Goal: Task Accomplishment & Management: Complete application form

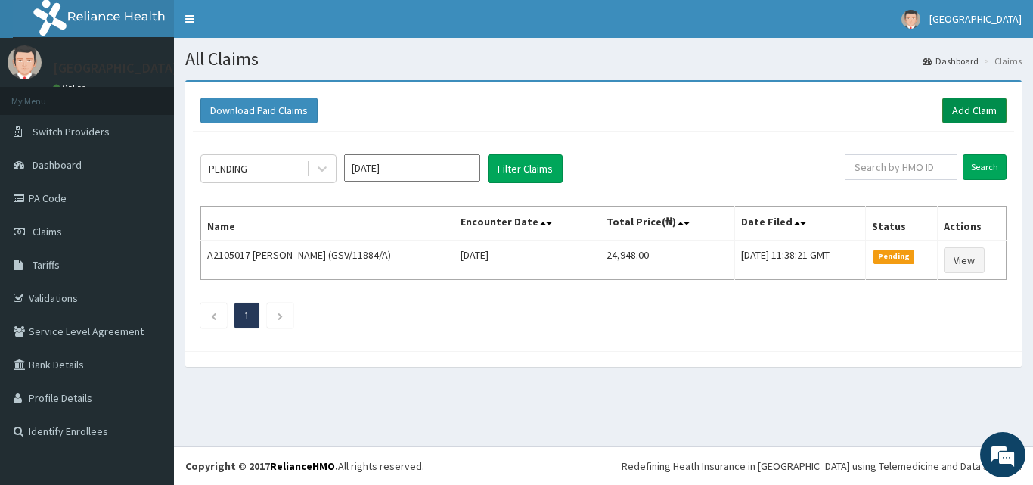
click at [975, 113] on link "Add Claim" at bounding box center [974, 111] width 64 height 26
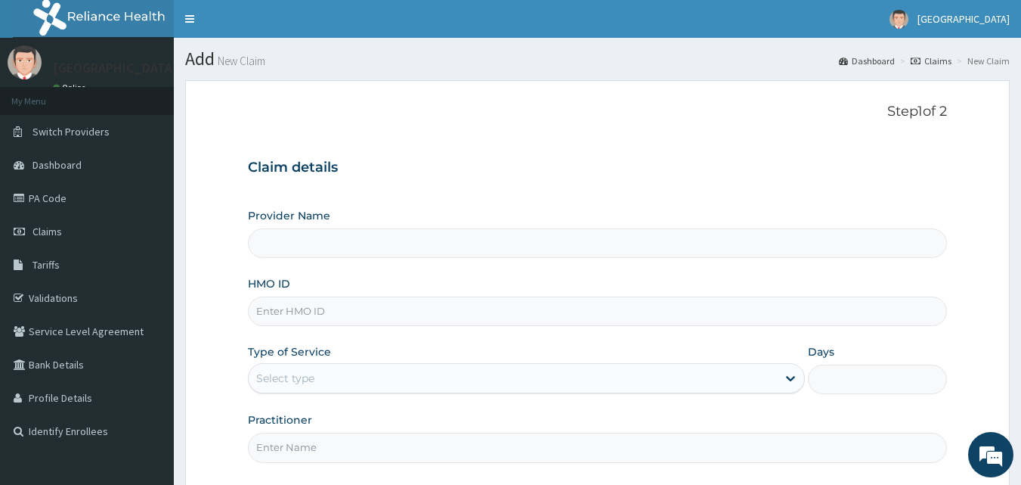
type input "[GEOGRAPHIC_DATA]"
click at [349, 319] on input "HMO ID" at bounding box center [598, 310] width 700 height 29
type input "GSV/12474/A"
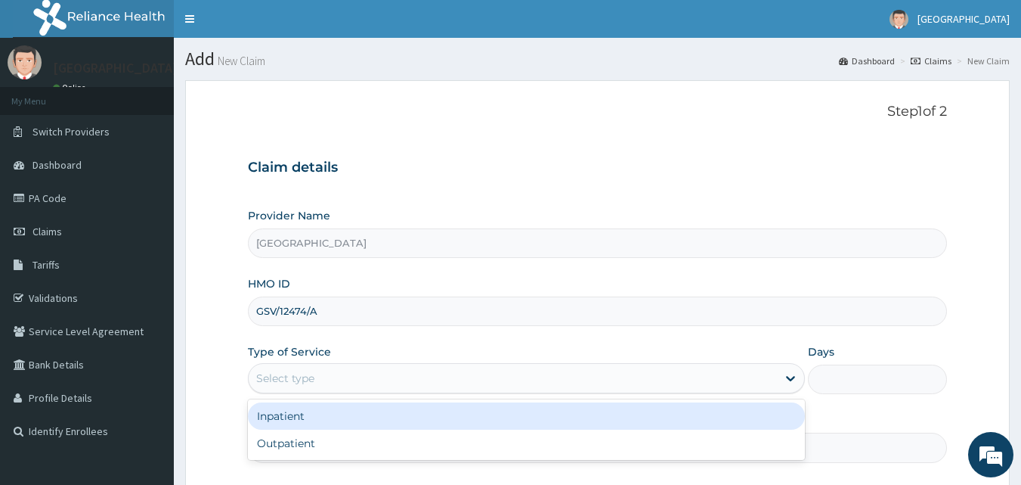
click at [346, 376] on div "Select type" at bounding box center [513, 378] width 528 height 24
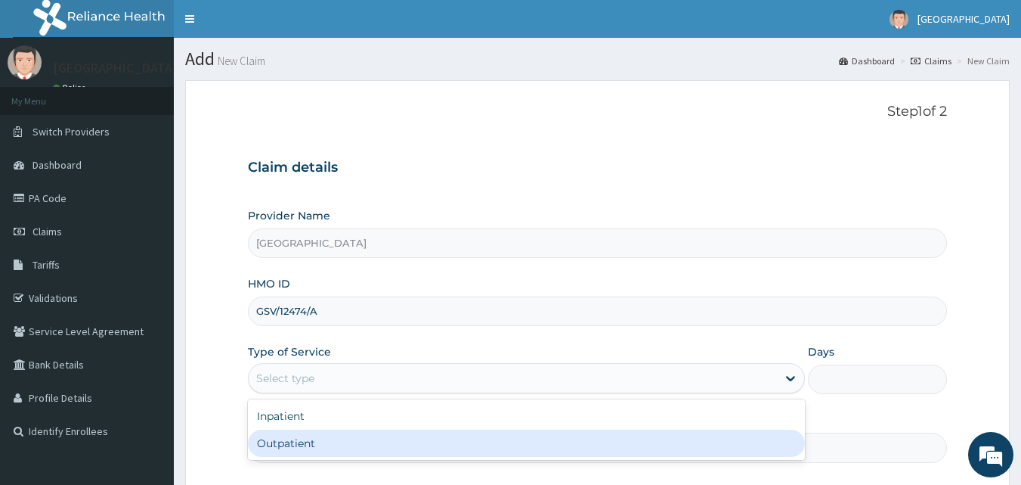
click at [337, 439] on div "Outpatient" at bounding box center [526, 442] width 557 height 27
type input "1"
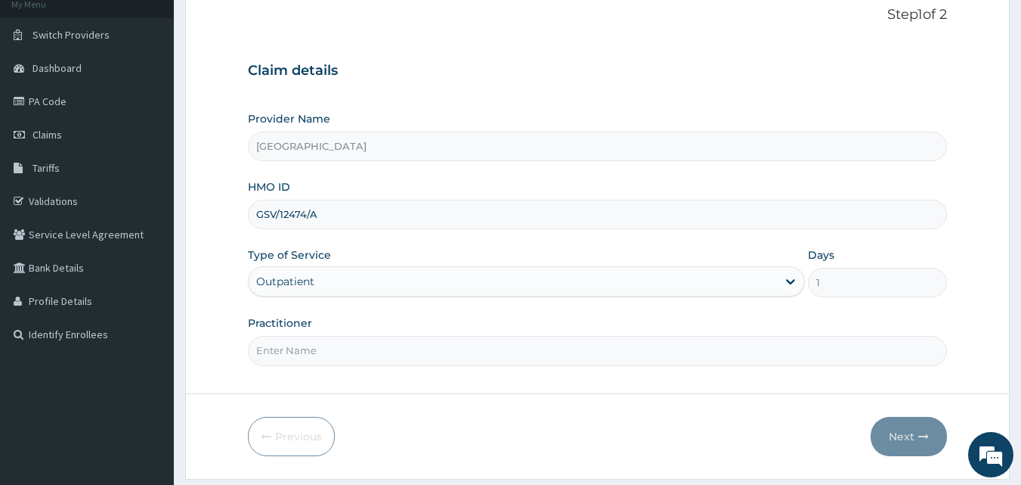
scroll to position [141, 0]
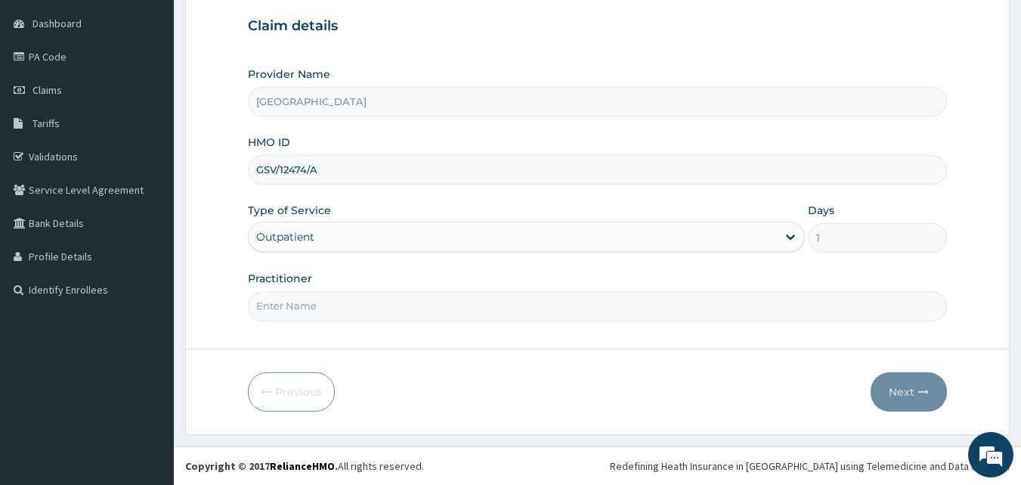
click at [402, 305] on input "Practitioner" at bounding box center [598, 305] width 700 height 29
type input "GENERAL"
click at [904, 389] on button "Next" at bounding box center [909, 391] width 76 height 39
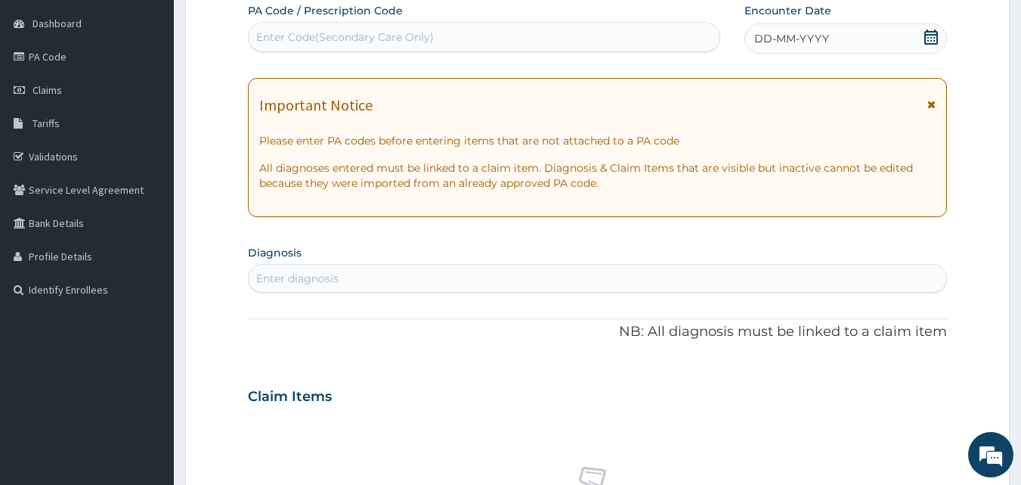
click at [440, 36] on div "Enter Code(Secondary Care Only)" at bounding box center [485, 37] width 472 height 24
type input "PA/14F1C2"
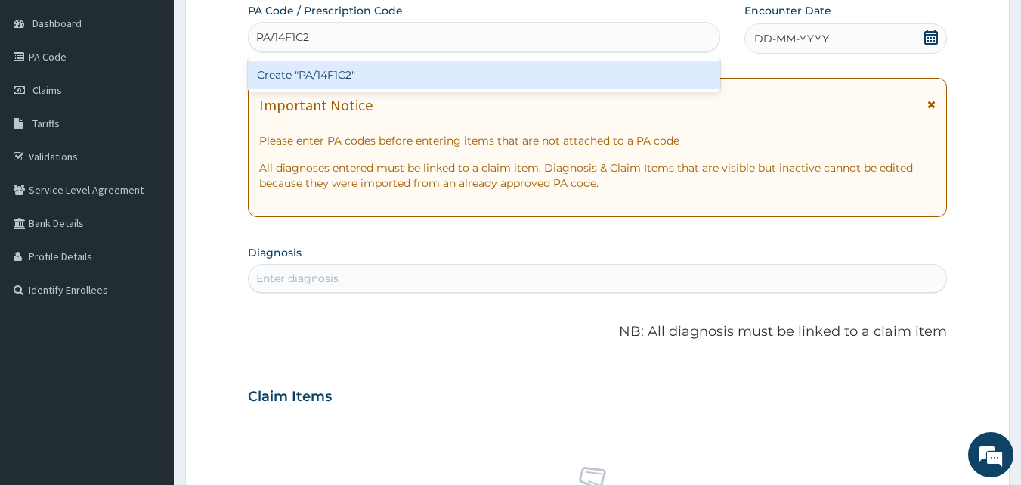
click at [437, 72] on div "Create "PA/14F1C2"" at bounding box center [484, 74] width 473 height 27
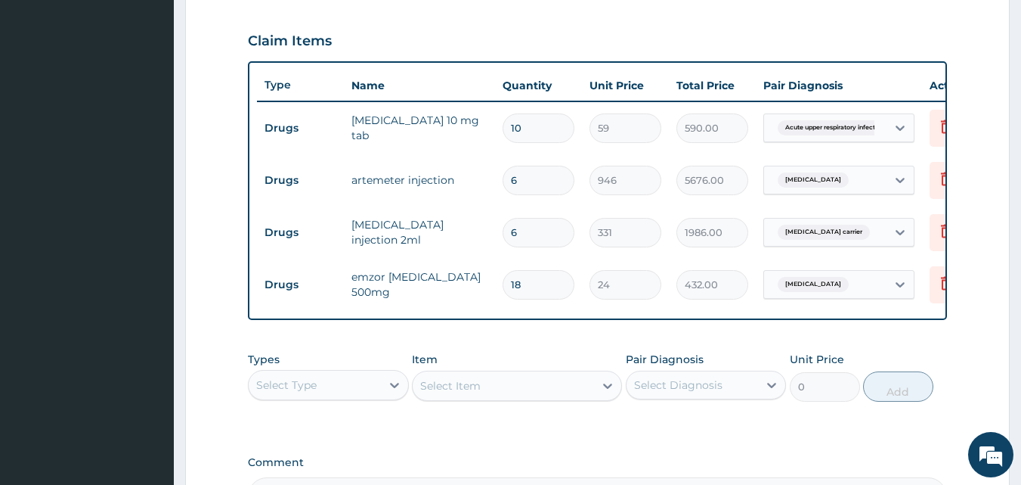
scroll to position [544, 0]
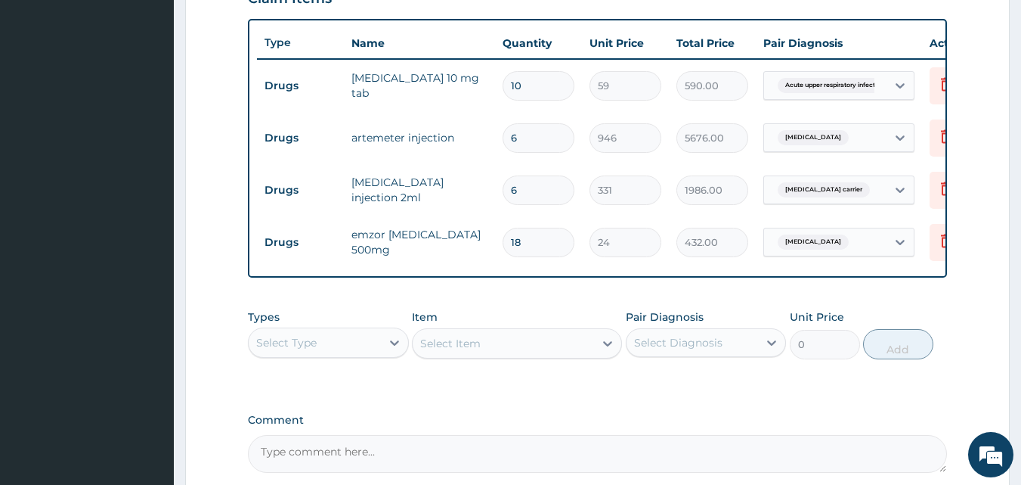
click at [293, 350] on div "Select Type" at bounding box center [286, 342] width 60 height 15
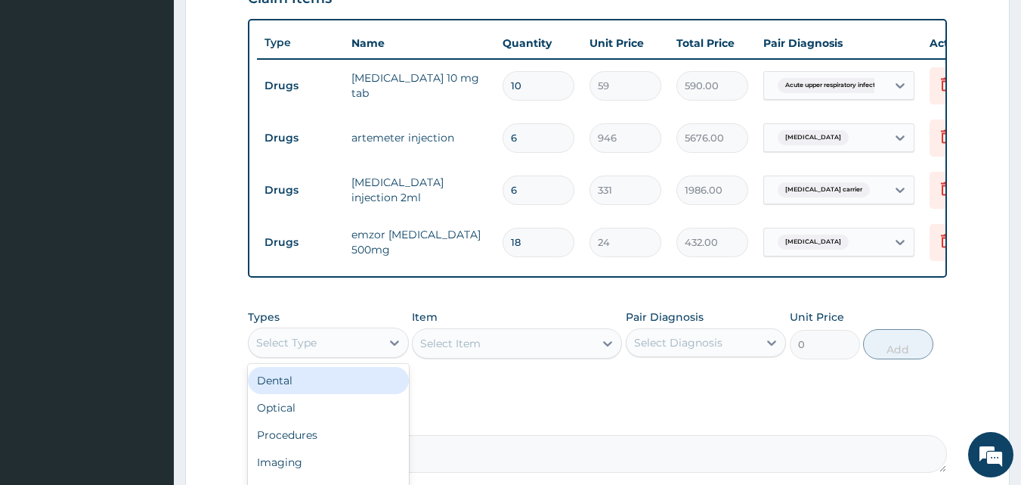
scroll to position [51, 0]
click at [332, 397] on div "Procedures" at bounding box center [328, 383] width 161 height 27
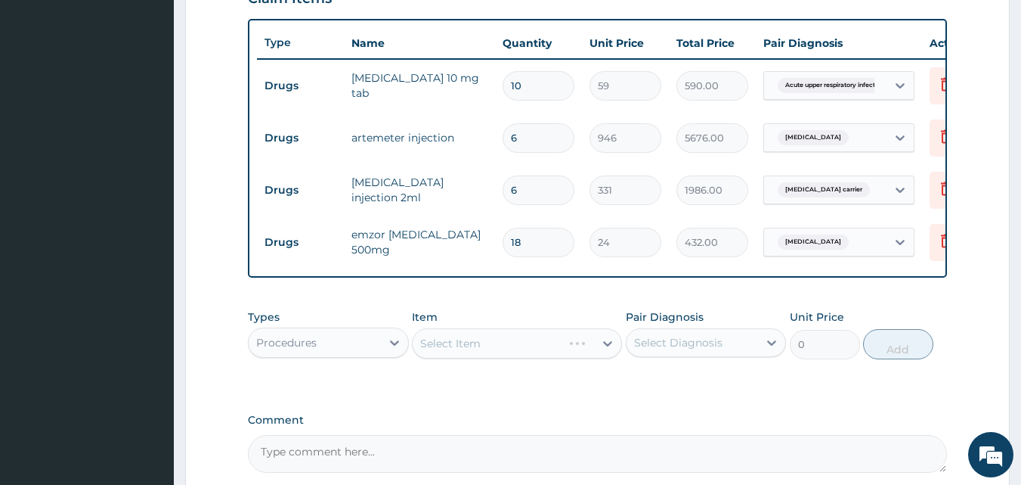
click at [480, 352] on div "Select Item" at bounding box center [517, 343] width 210 height 30
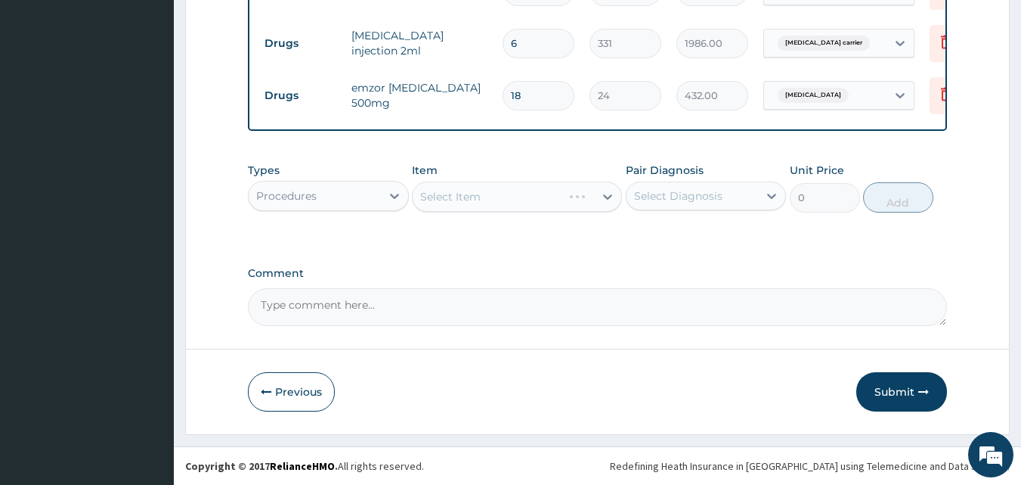
scroll to position [702, 0]
click at [531, 191] on div "Select Item" at bounding box center [503, 196] width 181 height 24
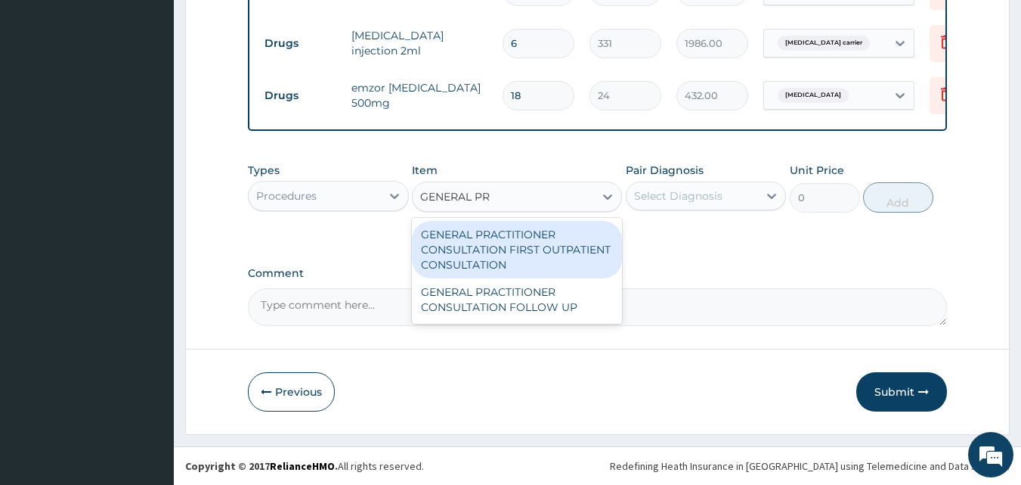
type input "GENERAL PRA"
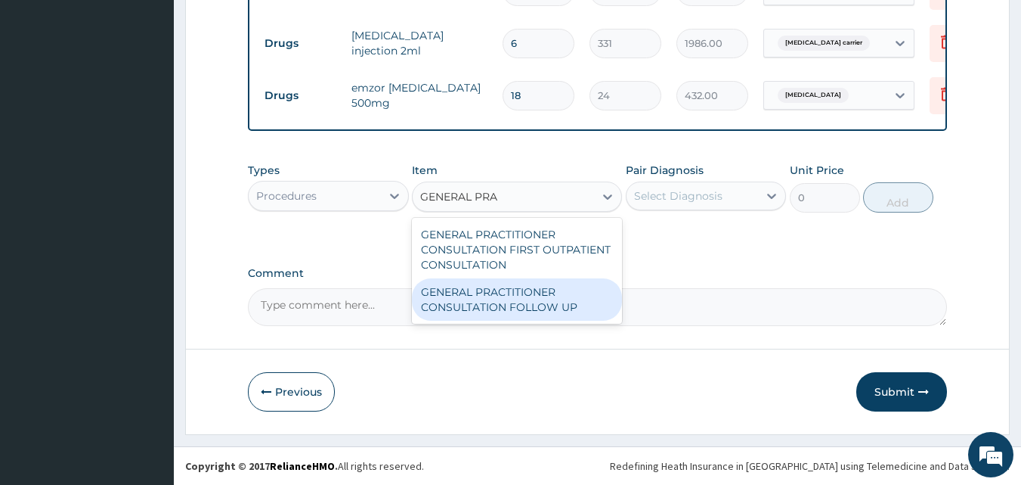
click at [553, 304] on div "GENERAL PRACTITIONER CONSULTATION FOLLOW UP" at bounding box center [517, 299] width 210 height 42
type input "2365"
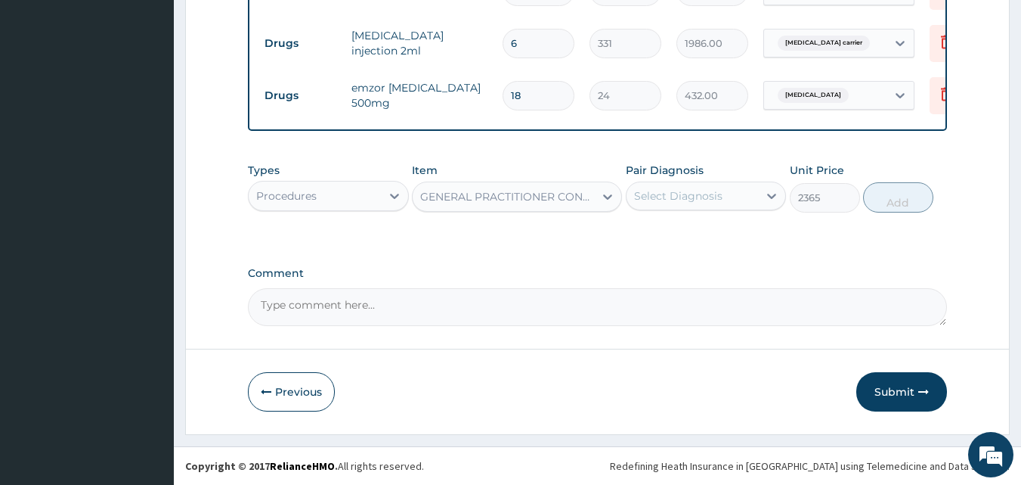
click at [692, 189] on div "Select Diagnosis" at bounding box center [678, 195] width 88 height 15
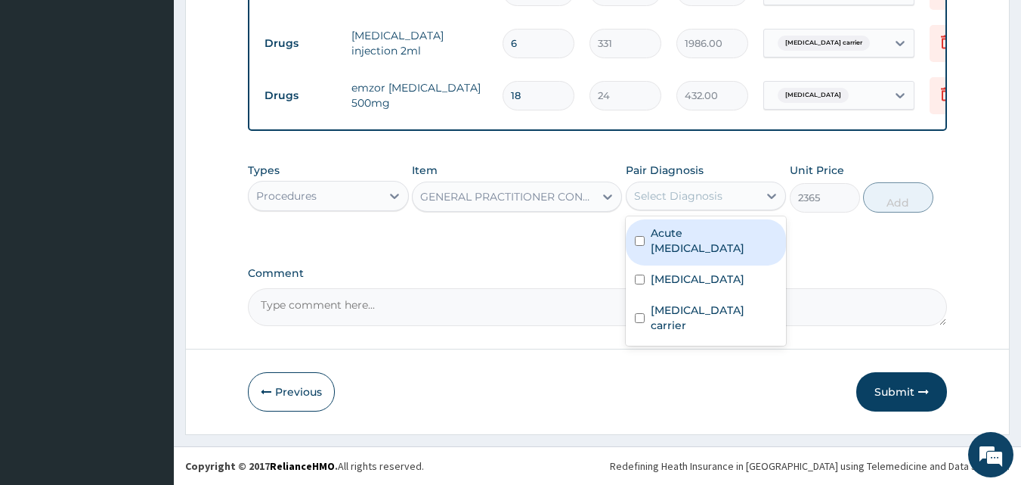
click at [693, 238] on label "Acute upper respiratory infection" at bounding box center [714, 240] width 127 height 30
checkbox input "true"
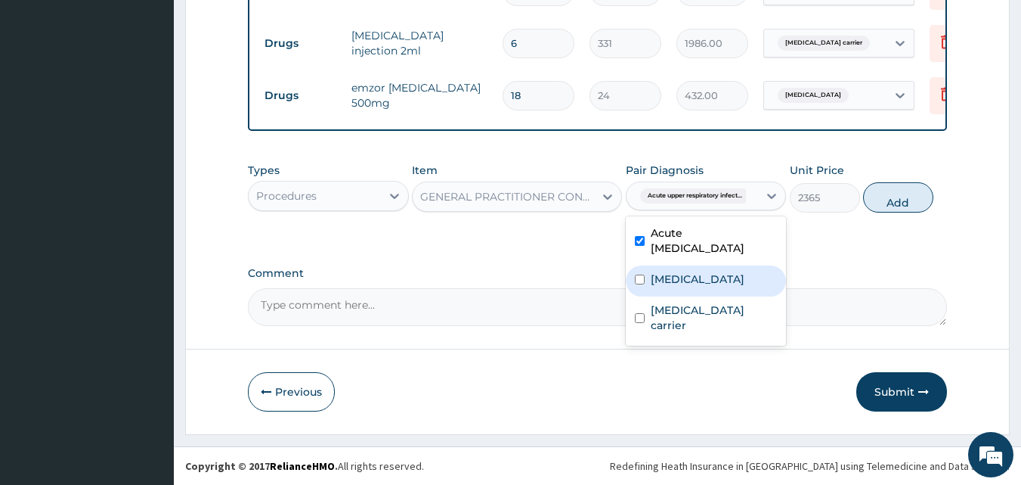
click at [666, 281] on label "Falciparum malaria" at bounding box center [698, 278] width 94 height 15
checkbox input "true"
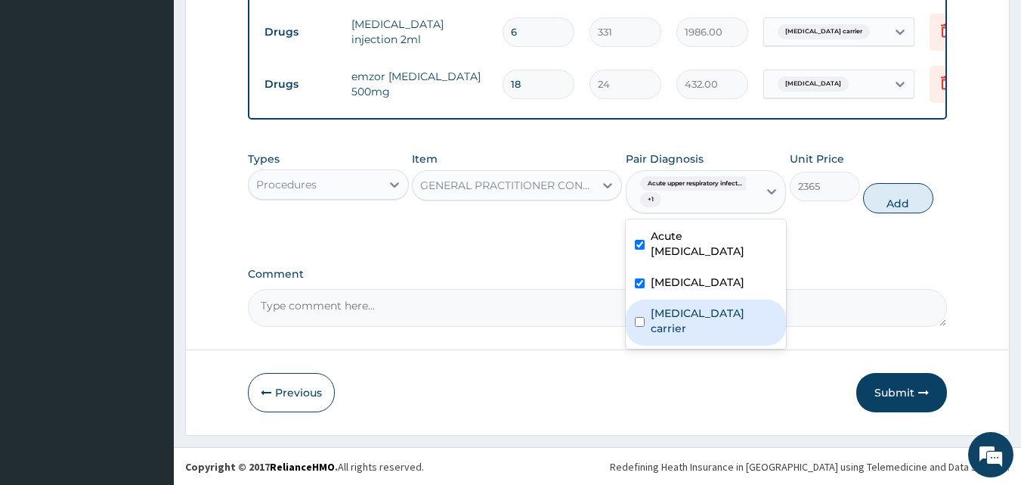
click at [681, 330] on label "Streptococcus carrier" at bounding box center [714, 320] width 127 height 30
checkbox input "true"
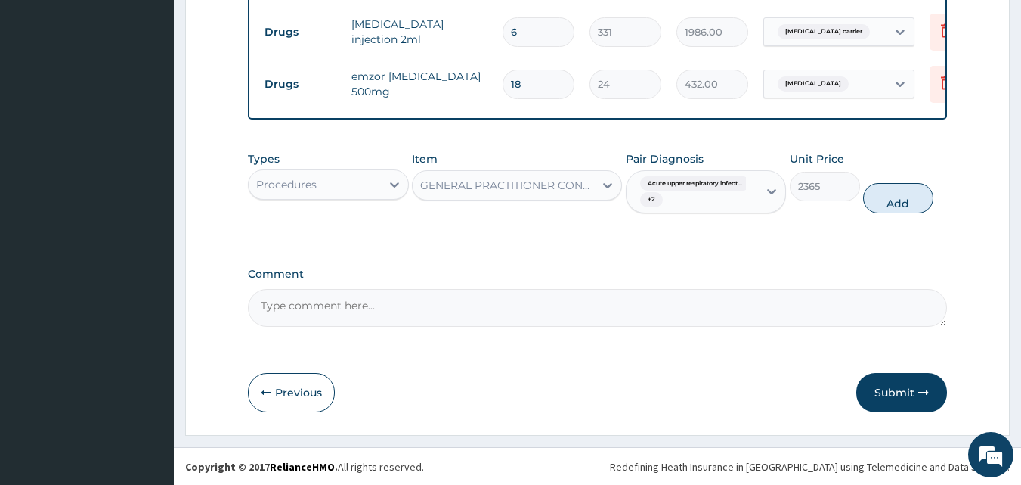
click at [906, 244] on div "Types Procedures Item GENERAL PRACTITIONER CONSULTATION FOLLOW UP Pair Diagnosi…" at bounding box center [598, 194] width 700 height 101
click at [911, 212] on button "Add" at bounding box center [898, 198] width 70 height 30
type input "0"
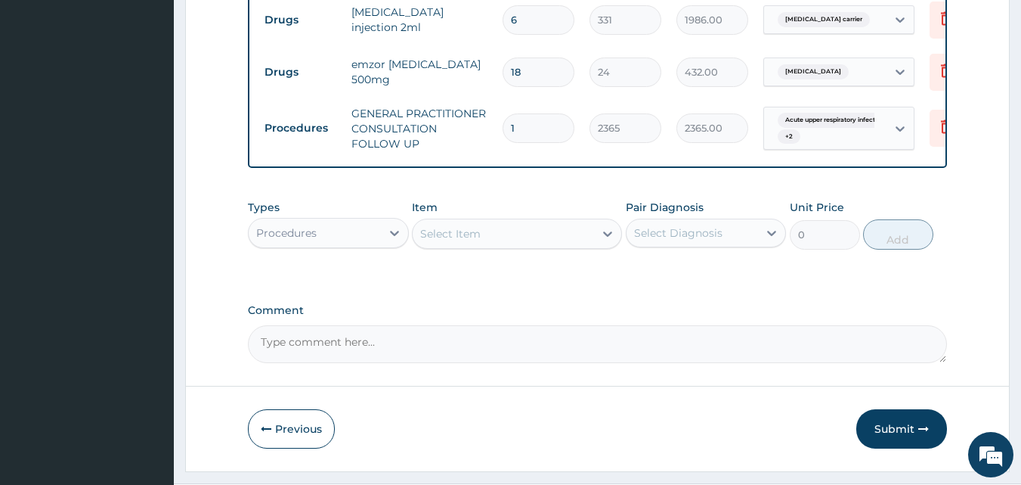
scroll to position [762, 0]
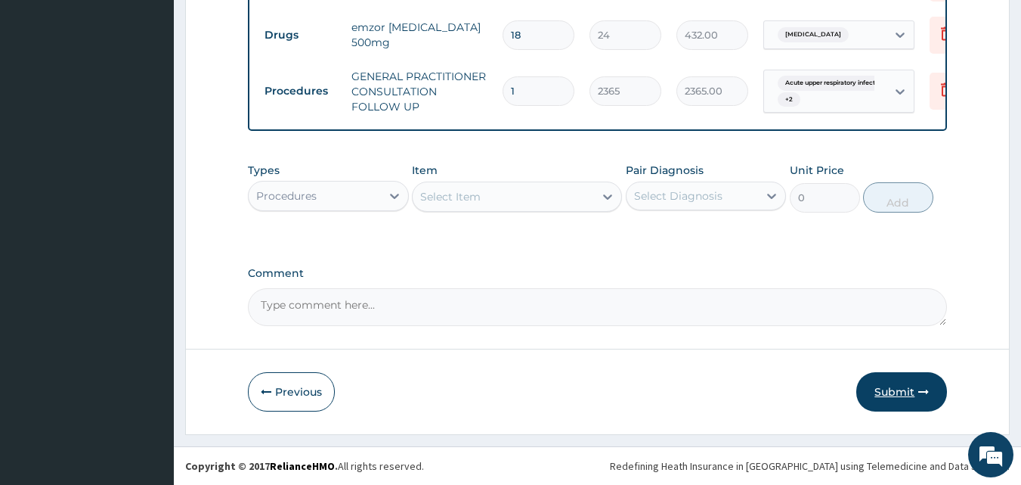
click at [879, 386] on button "Submit" at bounding box center [902, 391] width 91 height 39
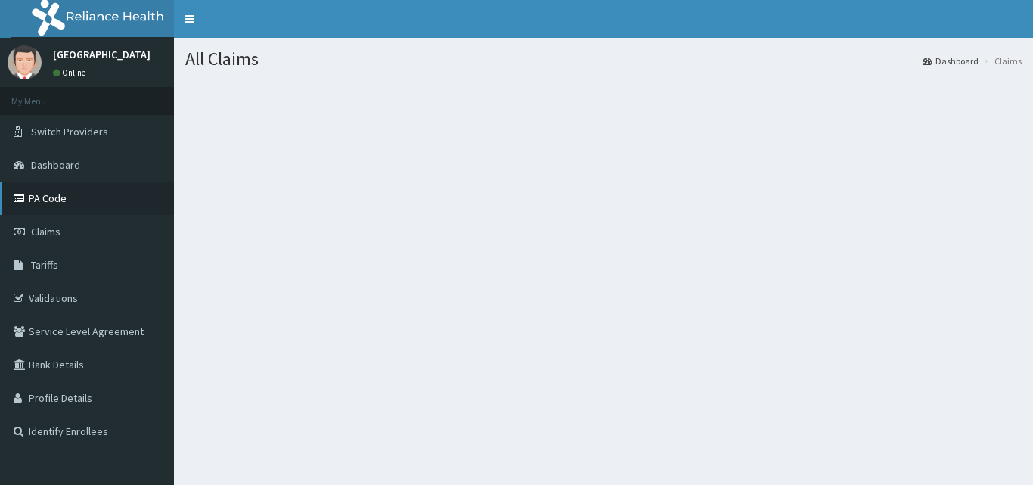
click at [44, 200] on link "PA Code" at bounding box center [87, 197] width 174 height 33
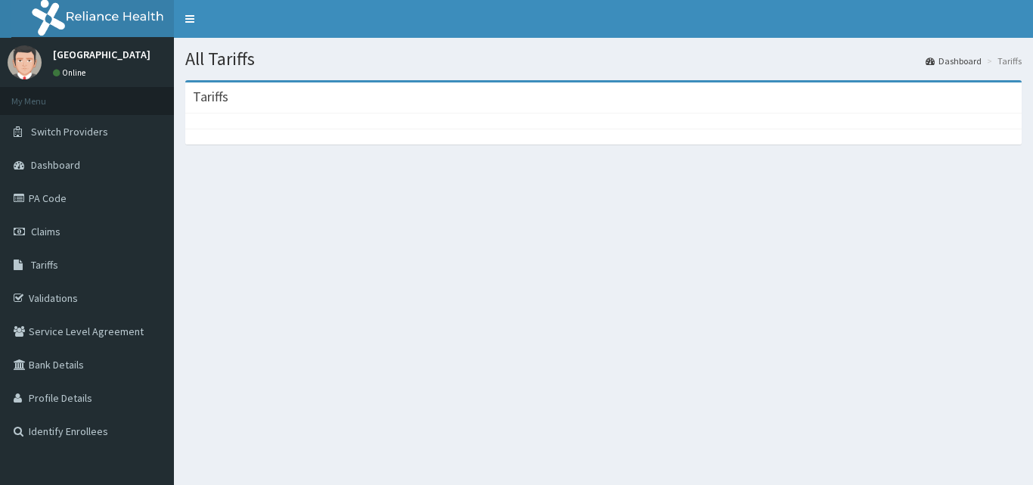
click at [56, 237] on span "Claims" at bounding box center [45, 232] width 29 height 14
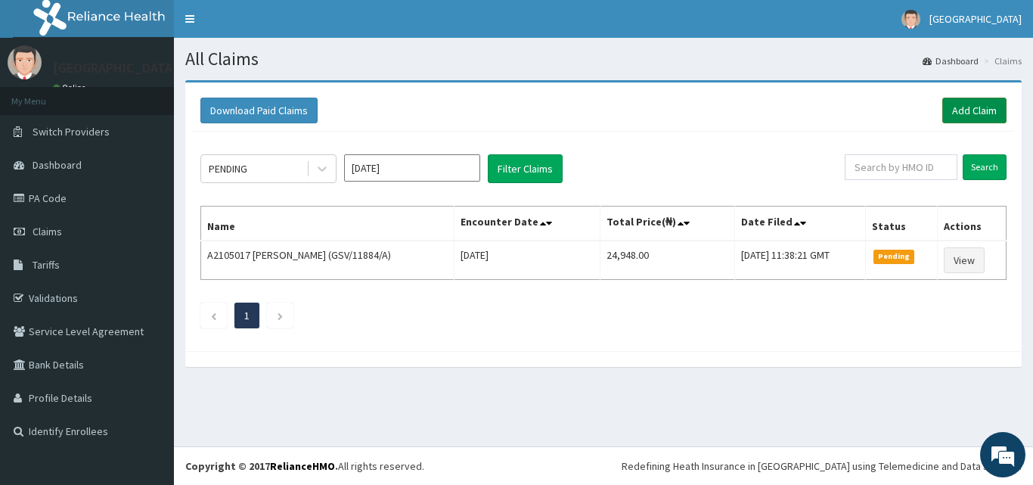
click at [961, 113] on link "Add Claim" at bounding box center [974, 111] width 64 height 26
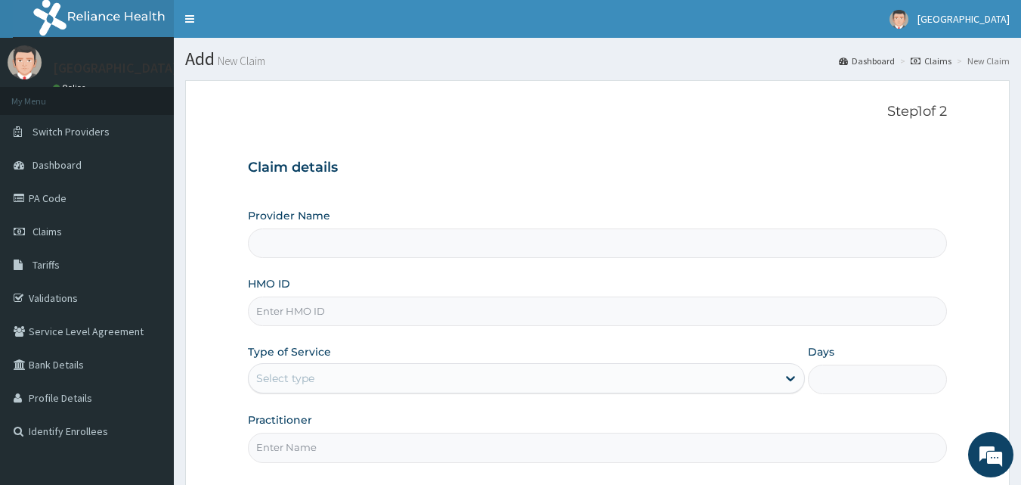
click at [330, 263] on div "Provider Name HMO ID Type of Service Select type Days Practitioner" at bounding box center [598, 335] width 700 height 254
type input "[GEOGRAPHIC_DATA]"
click at [374, 301] on input "HMO ID" at bounding box center [598, 310] width 700 height 29
click at [374, 301] on input "GSV/13965/A" at bounding box center [598, 310] width 700 height 29
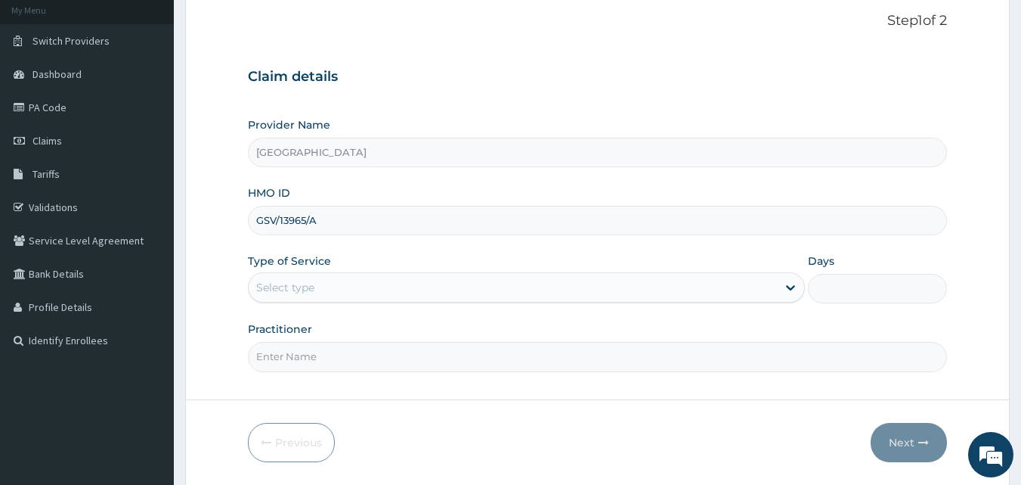
scroll to position [141, 0]
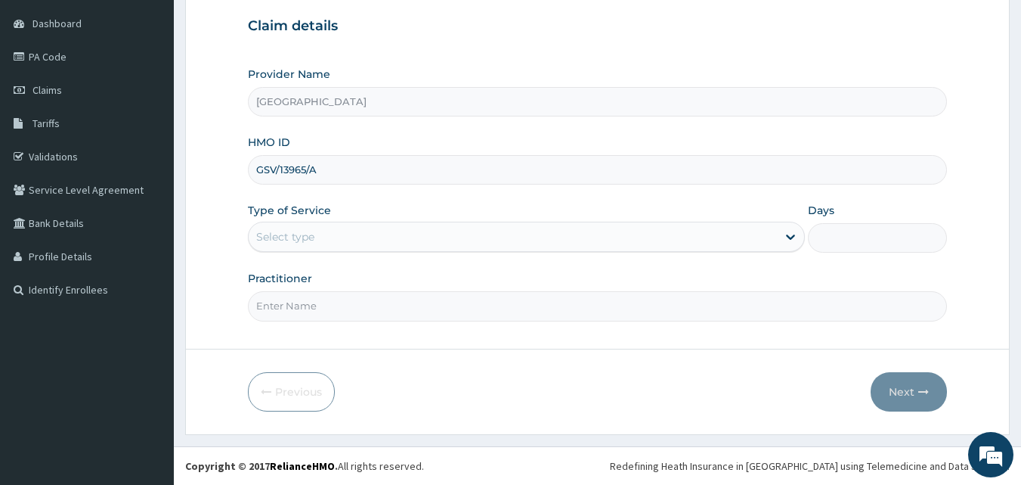
type input "GSV/13965/A"
click at [396, 239] on div "Select type" at bounding box center [513, 237] width 528 height 24
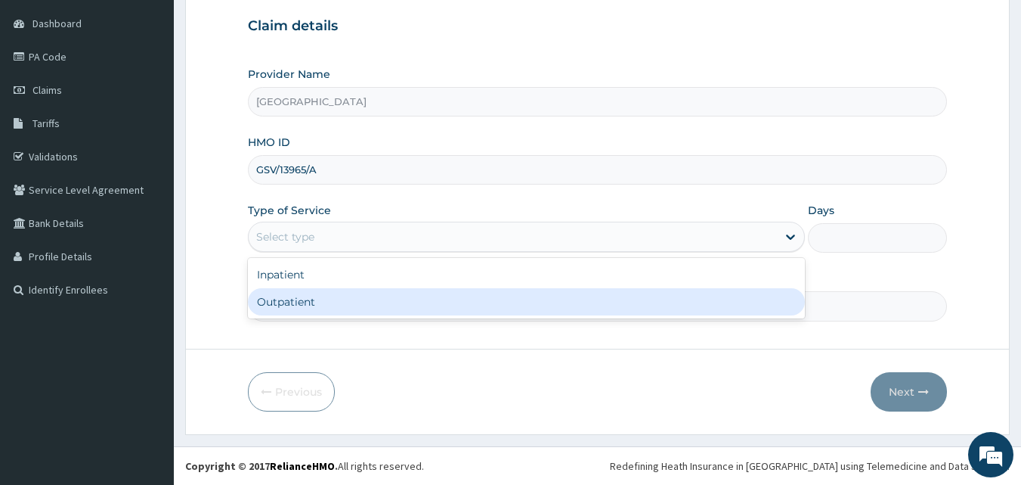
click at [379, 299] on div "Outpatient" at bounding box center [526, 301] width 557 height 27
type input "1"
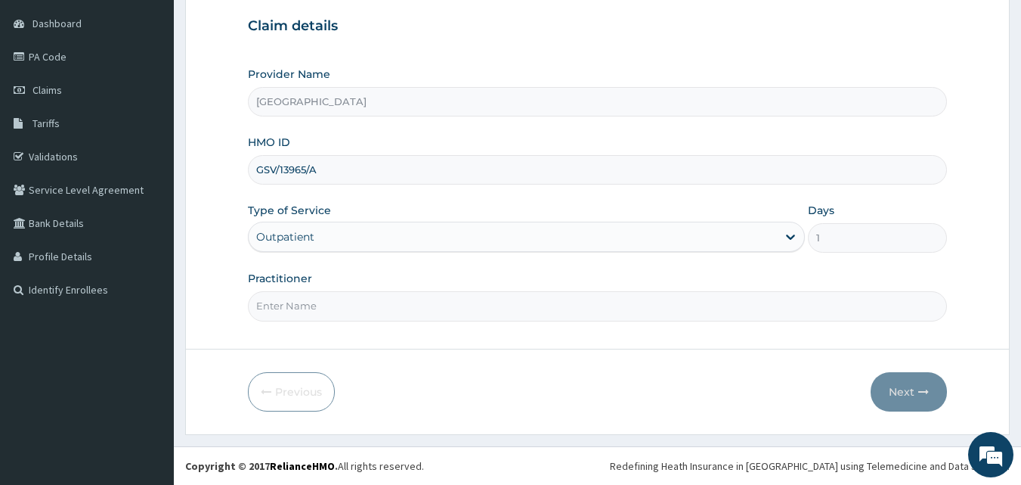
click at [387, 316] on input "Practitioner" at bounding box center [598, 305] width 700 height 29
type input "GENERAL"
click at [892, 388] on button "Next" at bounding box center [909, 391] width 76 height 39
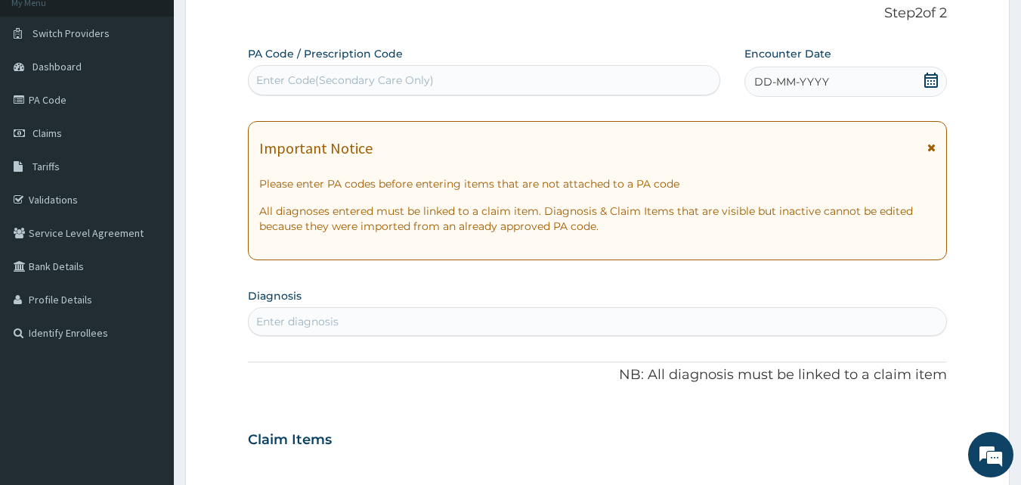
scroll to position [0, 0]
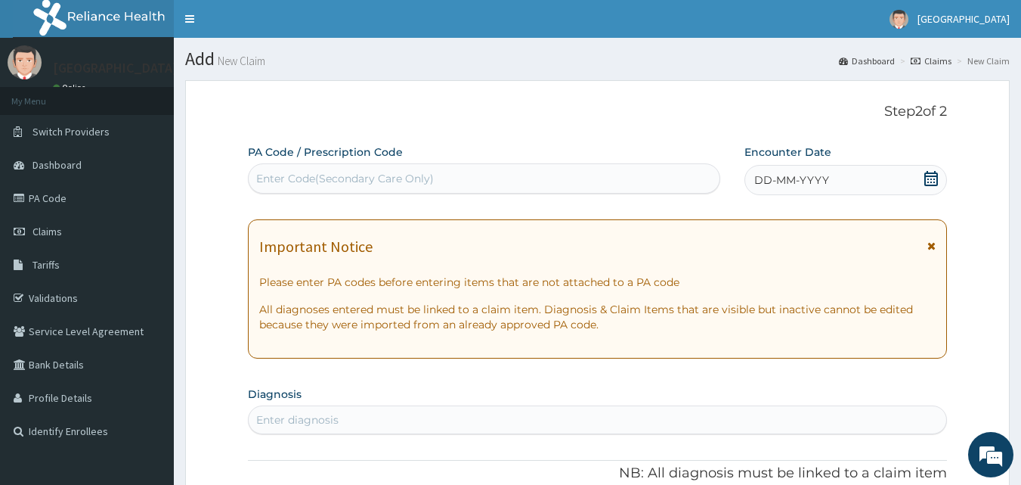
click at [438, 175] on div "Enter Code(Secondary Care Only)" at bounding box center [485, 178] width 472 height 24
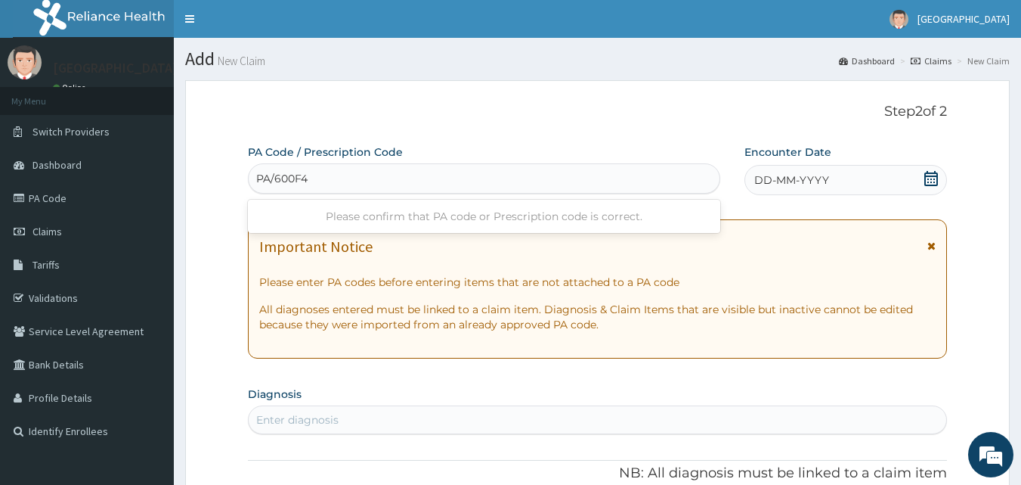
type input "PA/600F45"
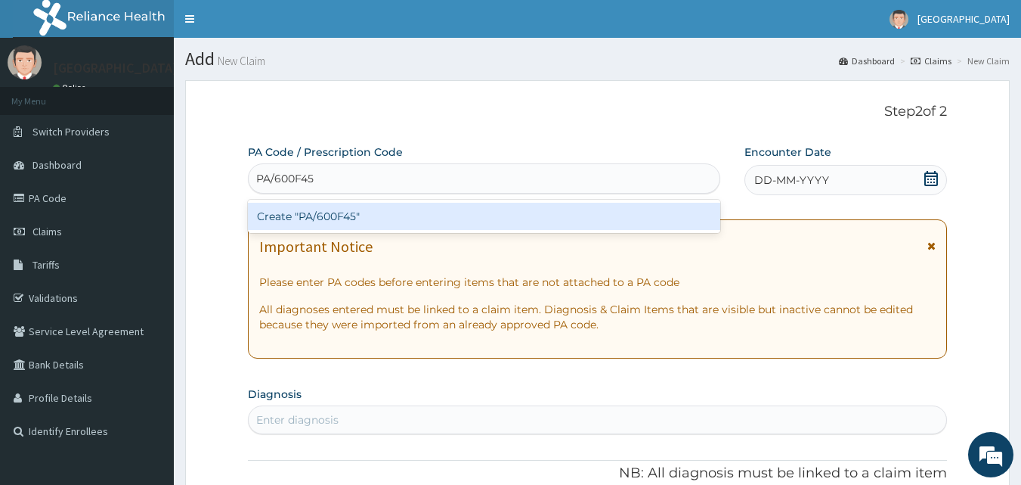
click at [419, 216] on div "Create "PA/600F45"" at bounding box center [484, 216] width 473 height 27
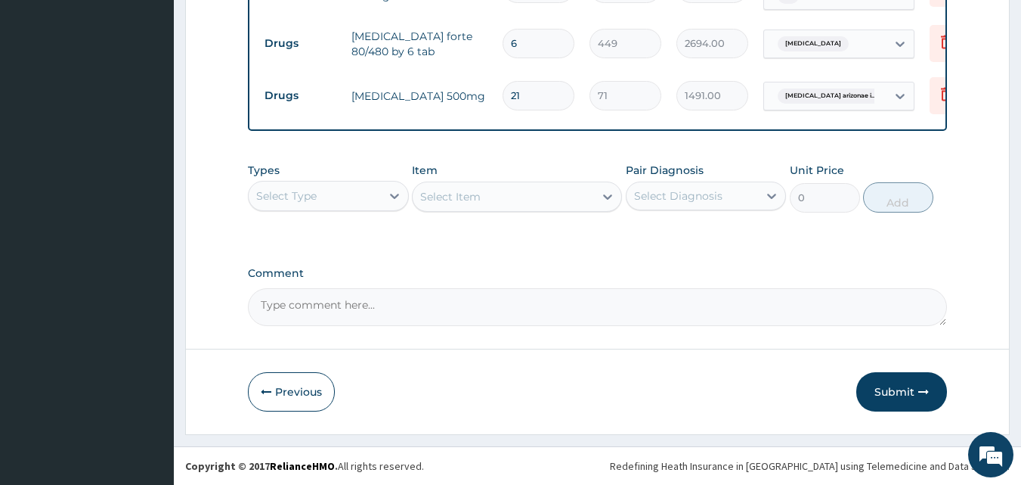
scroll to position [760, 0]
click at [900, 398] on button "Submit" at bounding box center [902, 391] width 91 height 39
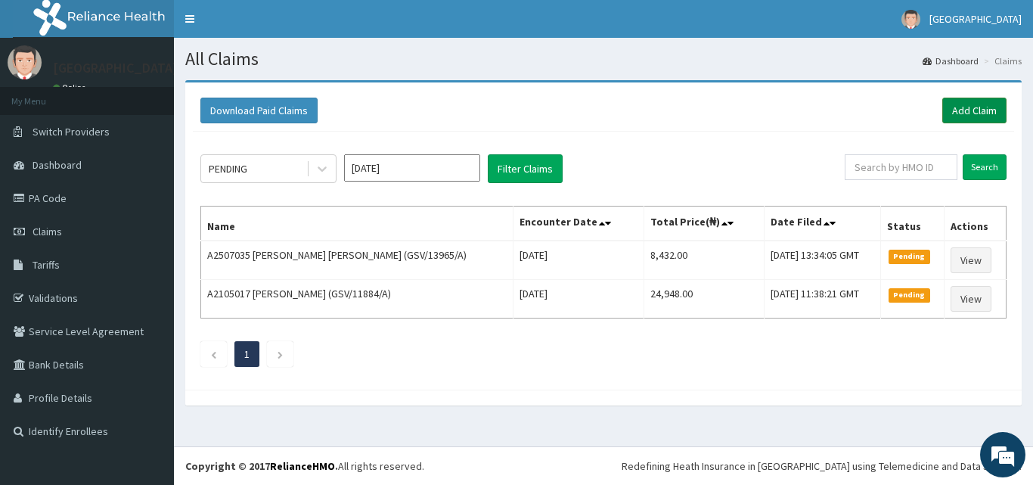
click at [978, 110] on link "Add Claim" at bounding box center [974, 111] width 64 height 26
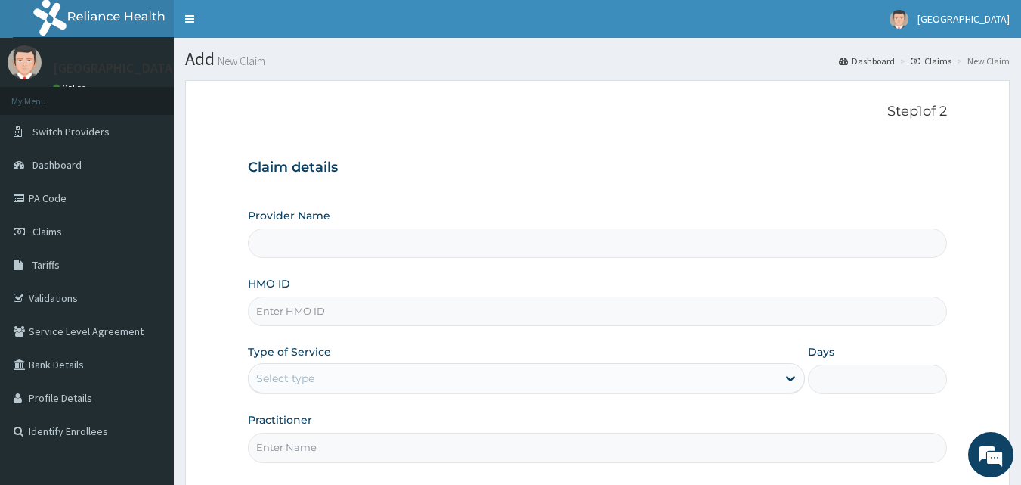
click at [339, 315] on input "HMO ID" at bounding box center [598, 310] width 700 height 29
type input "[GEOGRAPHIC_DATA]"
type input "GSV/13965/A"
click at [344, 371] on div "Select type" at bounding box center [513, 378] width 528 height 24
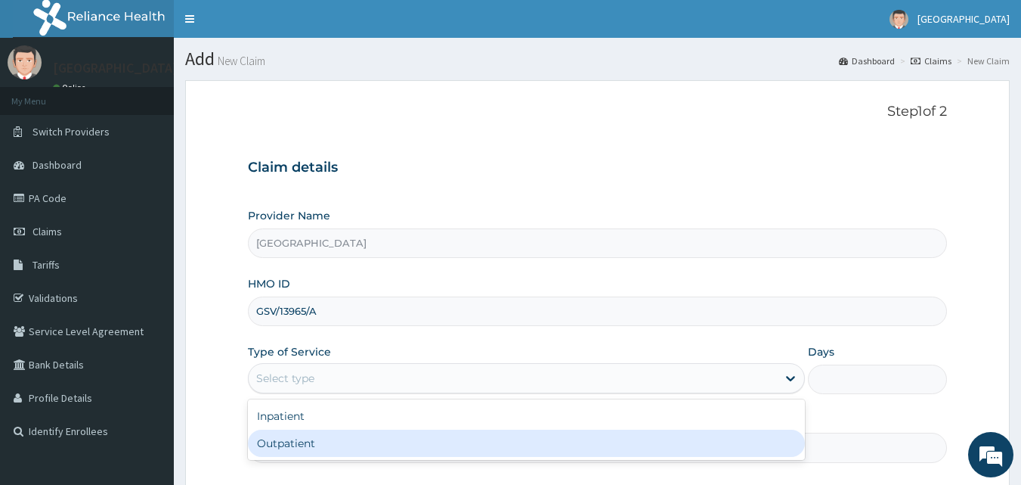
click at [334, 439] on div "Outpatient" at bounding box center [526, 442] width 557 height 27
type input "1"
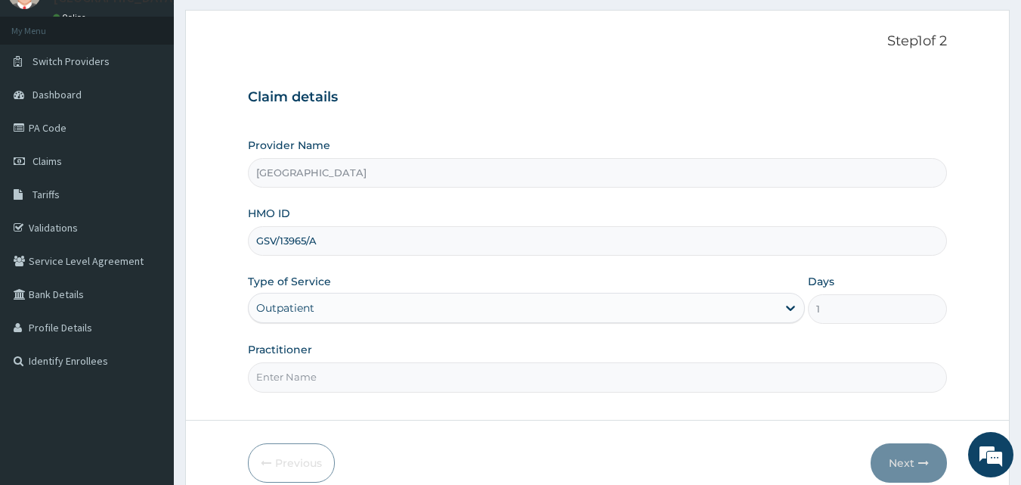
scroll to position [141, 0]
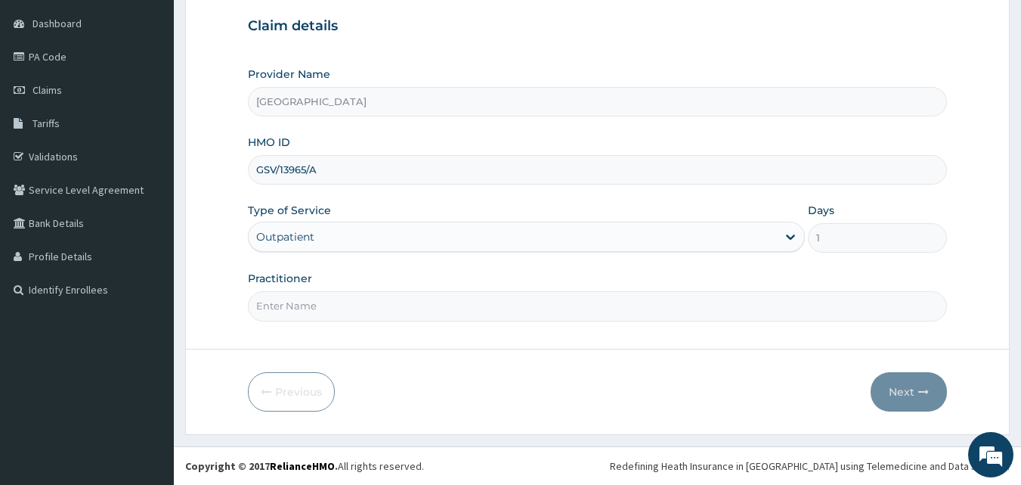
click at [337, 308] on input "Practitioner" at bounding box center [598, 305] width 700 height 29
type input "GENERAL"
click at [908, 392] on button "Next" at bounding box center [909, 391] width 76 height 39
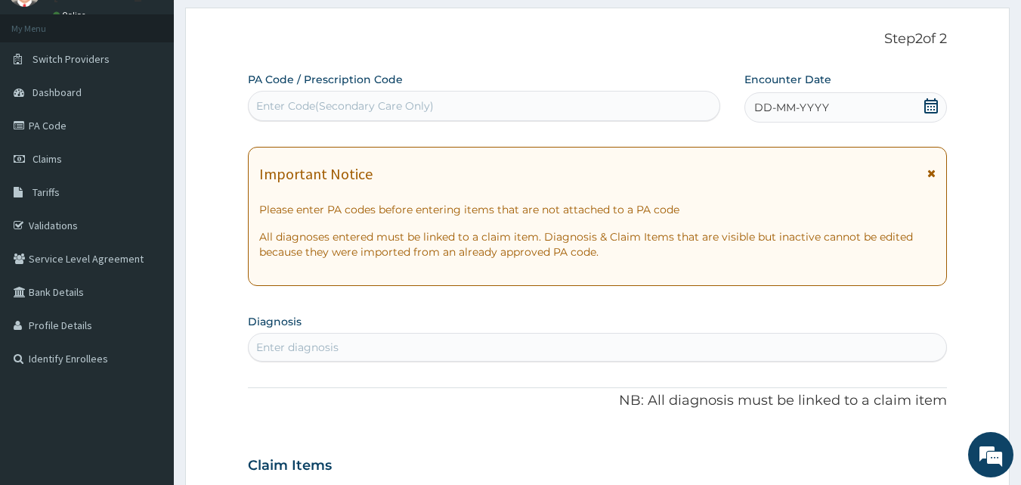
scroll to position [66, 0]
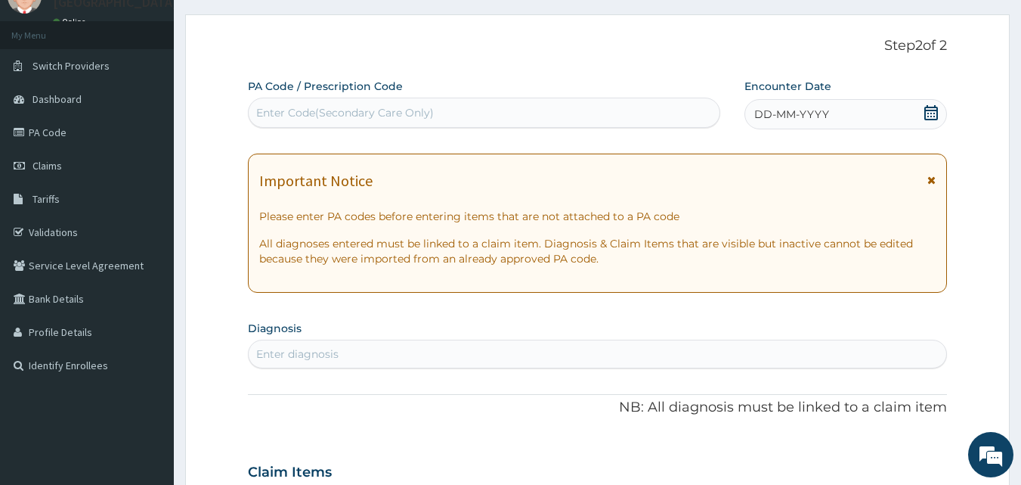
click at [403, 109] on div "Enter Code(Secondary Care Only)" at bounding box center [345, 112] width 178 height 15
type input "PA/CF0B28"
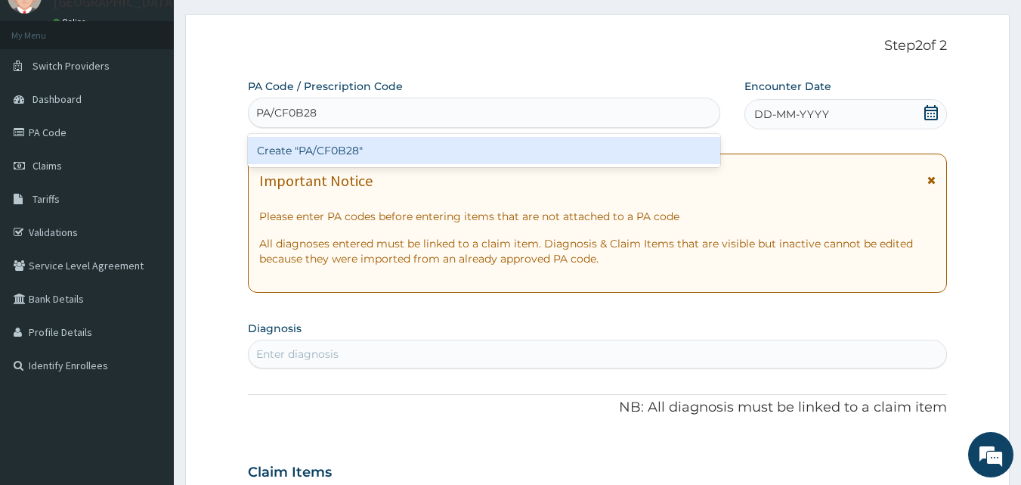
click at [397, 160] on div "Create "PA/CF0B28"" at bounding box center [484, 150] width 473 height 27
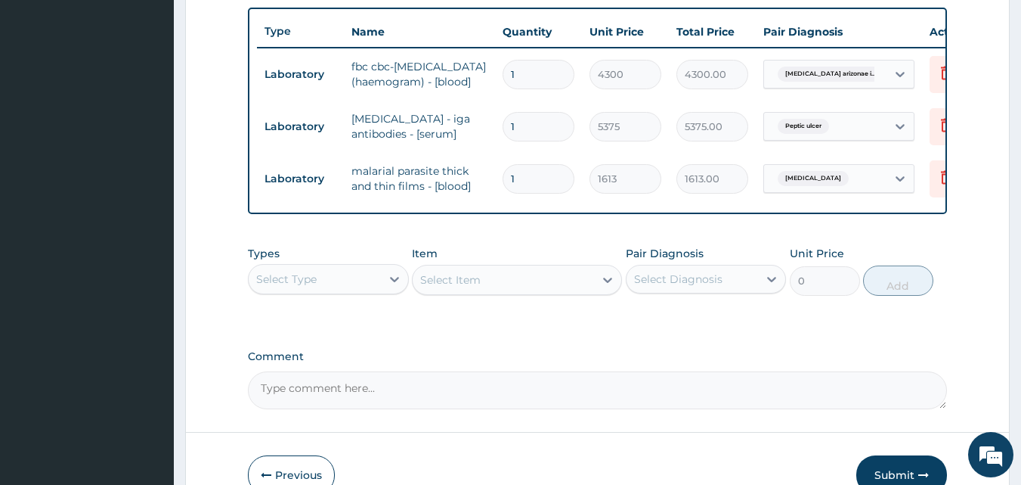
scroll to position [658, 0]
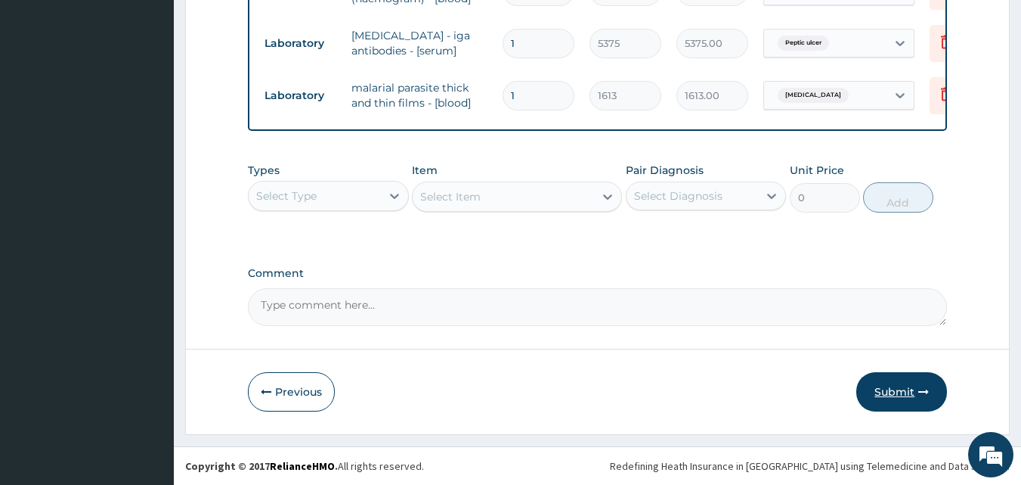
click at [879, 389] on button "Submit" at bounding box center [902, 391] width 91 height 39
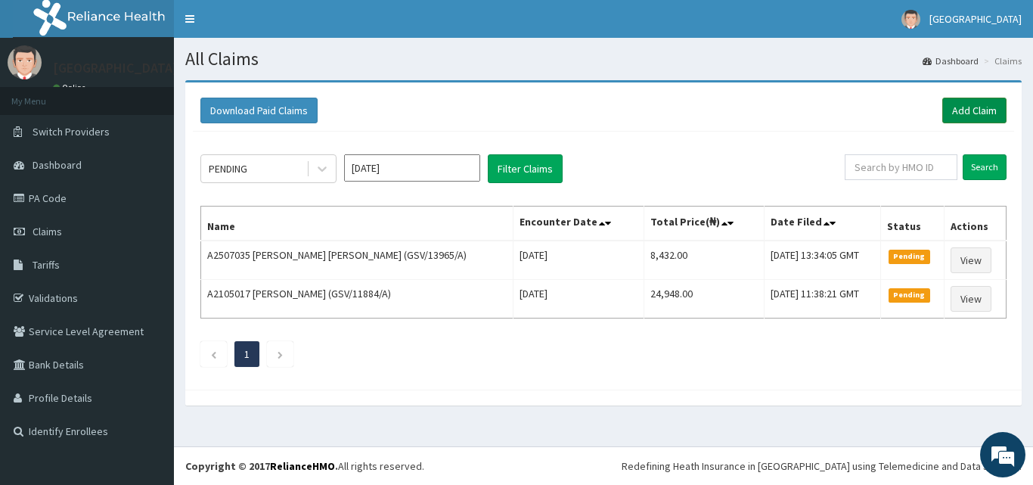
click at [992, 104] on link "Add Claim" at bounding box center [974, 111] width 64 height 26
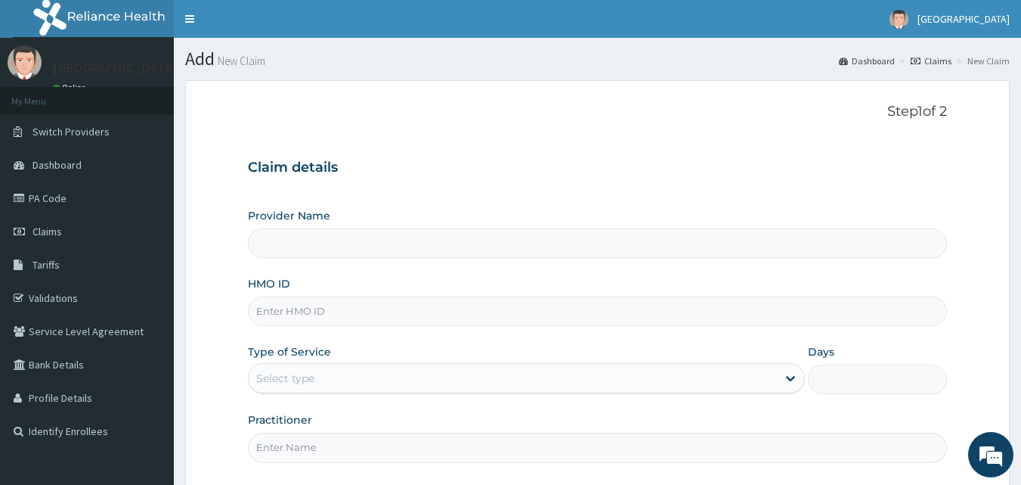
type input "[GEOGRAPHIC_DATA]"
click at [353, 311] on input "HMO ID" at bounding box center [598, 310] width 700 height 29
click at [352, 311] on input "HMO ID" at bounding box center [598, 310] width 700 height 29
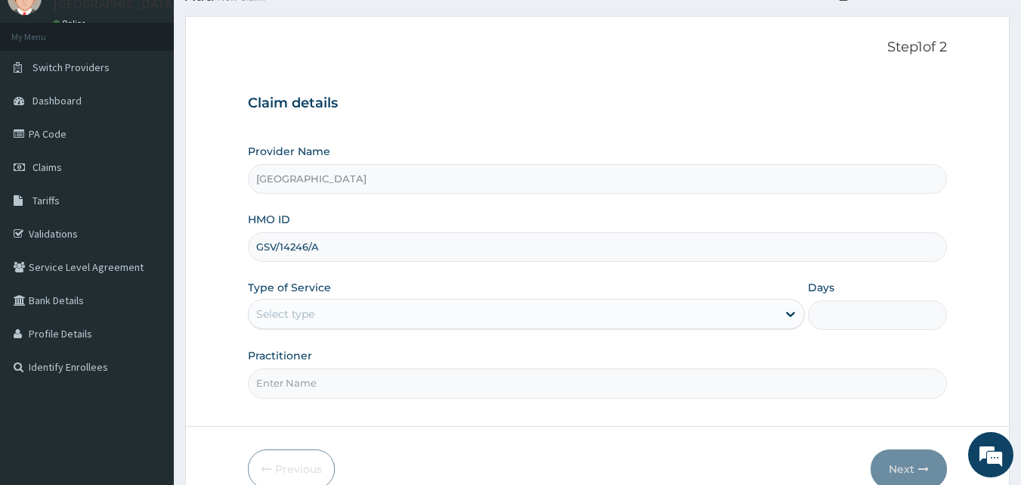
scroll to position [141, 0]
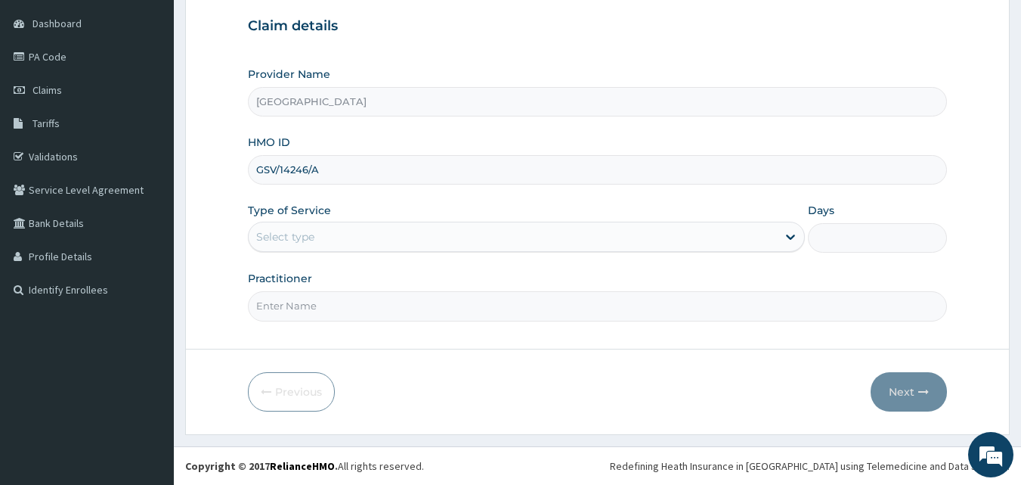
type input "GSV/14246/A"
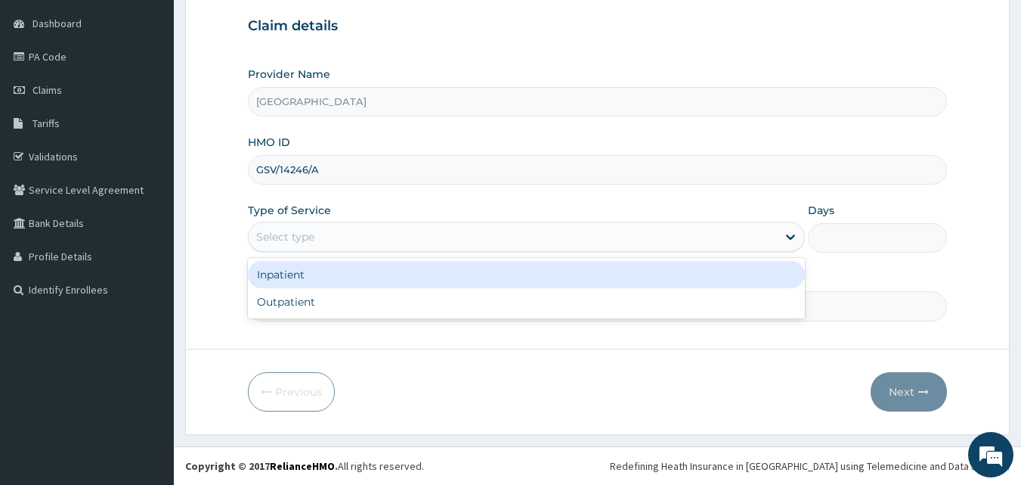
click at [427, 239] on div "Select type" at bounding box center [513, 237] width 528 height 24
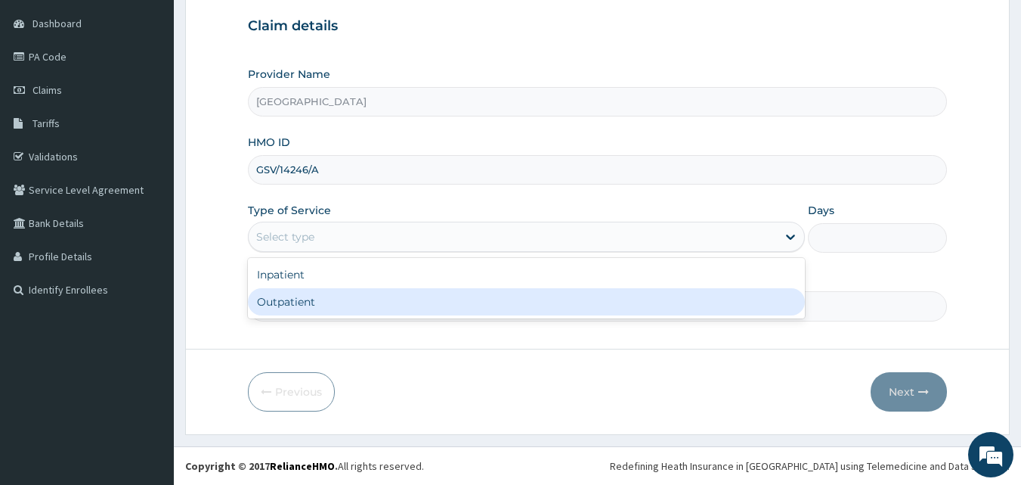
click at [411, 308] on div "Outpatient" at bounding box center [526, 301] width 557 height 27
type input "1"
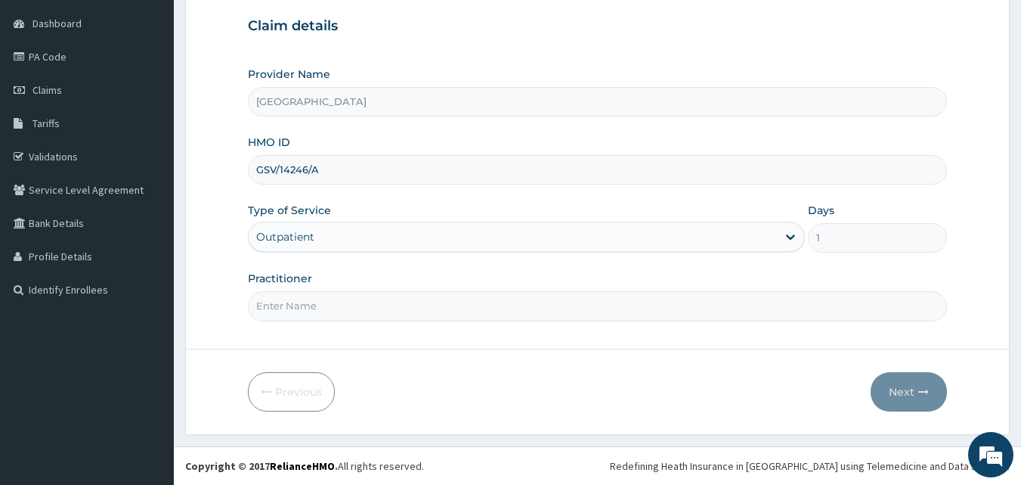
click at [411, 308] on input "Practitioner" at bounding box center [598, 305] width 700 height 29
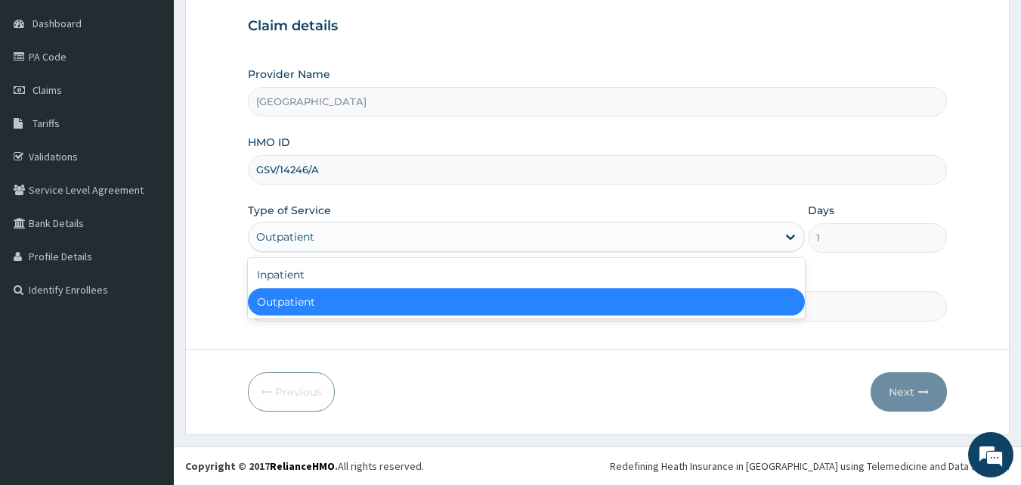
click at [447, 233] on div "Outpatient" at bounding box center [513, 237] width 528 height 24
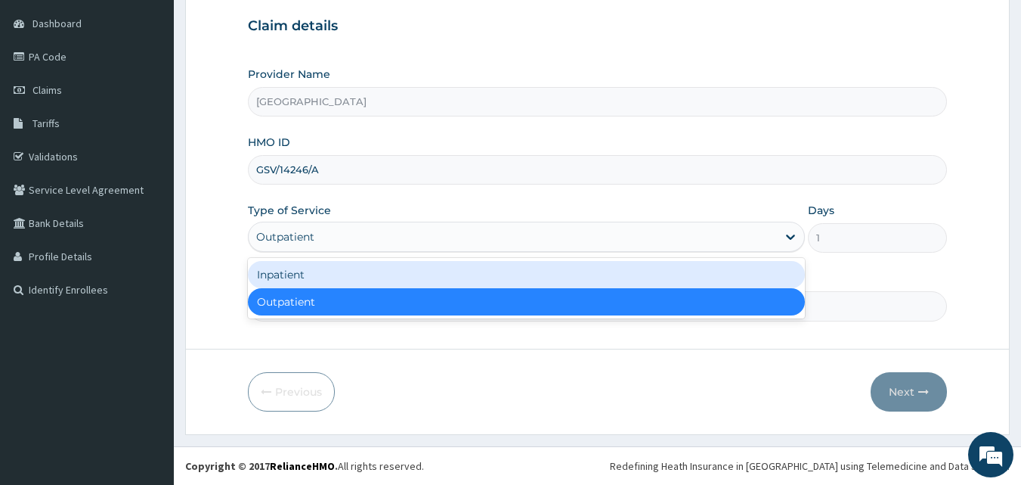
click at [426, 271] on div "Inpatient" at bounding box center [526, 274] width 557 height 27
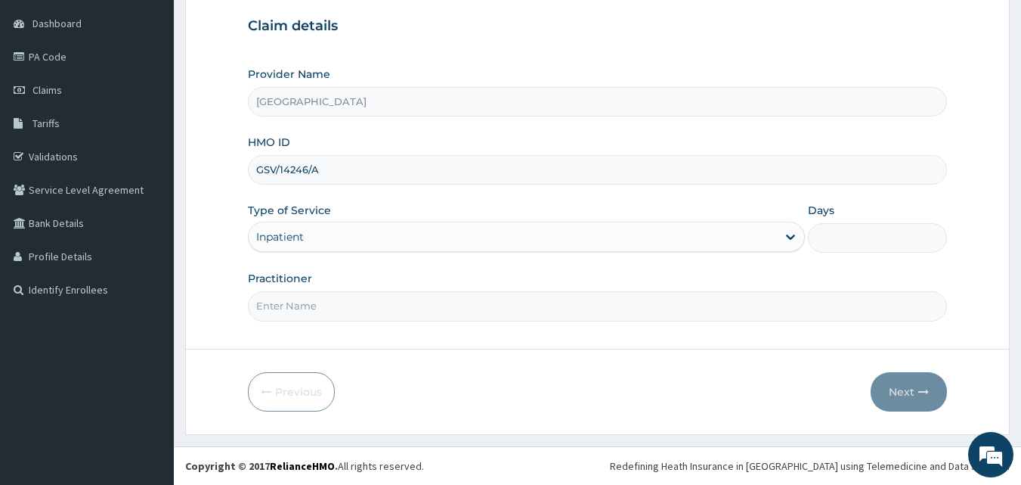
click at [878, 243] on input "Days" at bounding box center [877, 237] width 139 height 29
type input "3"
click at [463, 300] on input "Practitioner" at bounding box center [598, 305] width 700 height 29
type input "GENERAL"
click at [893, 400] on button "Next" at bounding box center [909, 391] width 76 height 39
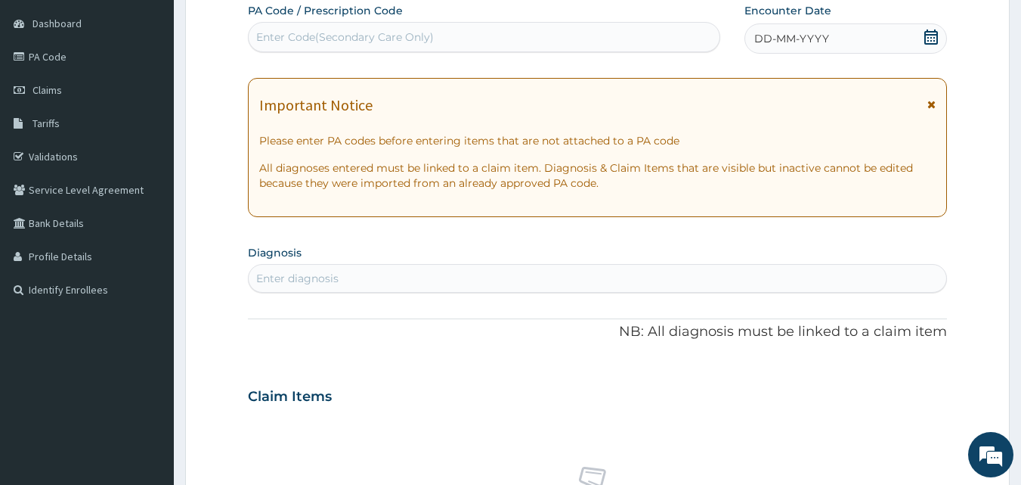
click at [369, 35] on div "Enter Code(Secondary Care Only)" at bounding box center [345, 36] width 178 height 15
click at [363, 29] on div "Enter Code(Secondary Care Only)" at bounding box center [345, 36] width 178 height 15
type input "PA/D32B69"
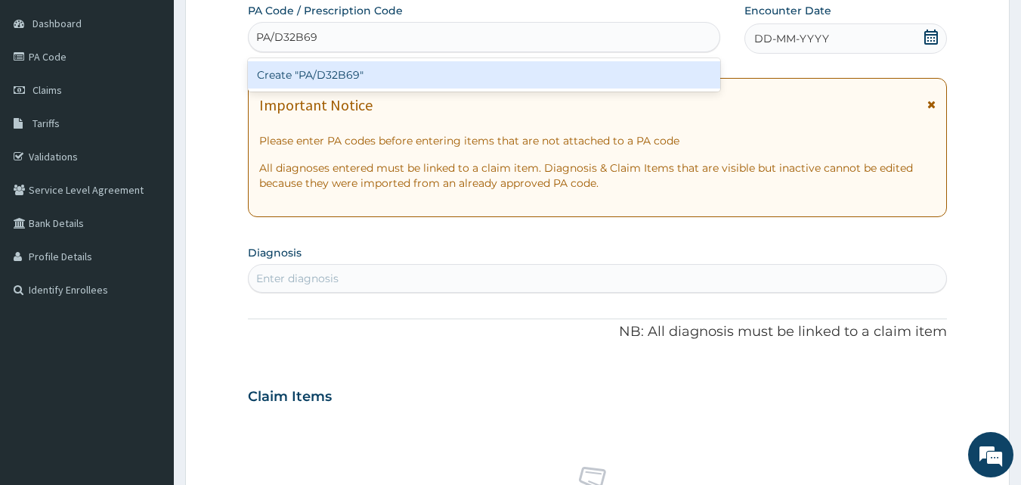
click at [356, 71] on div "Create "PA/D32B69"" at bounding box center [484, 74] width 473 height 27
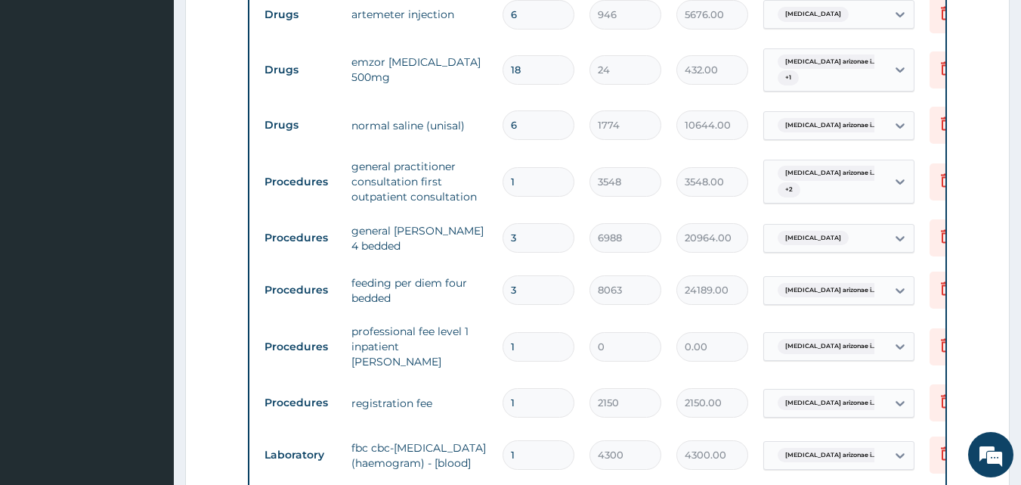
scroll to position [728, 0]
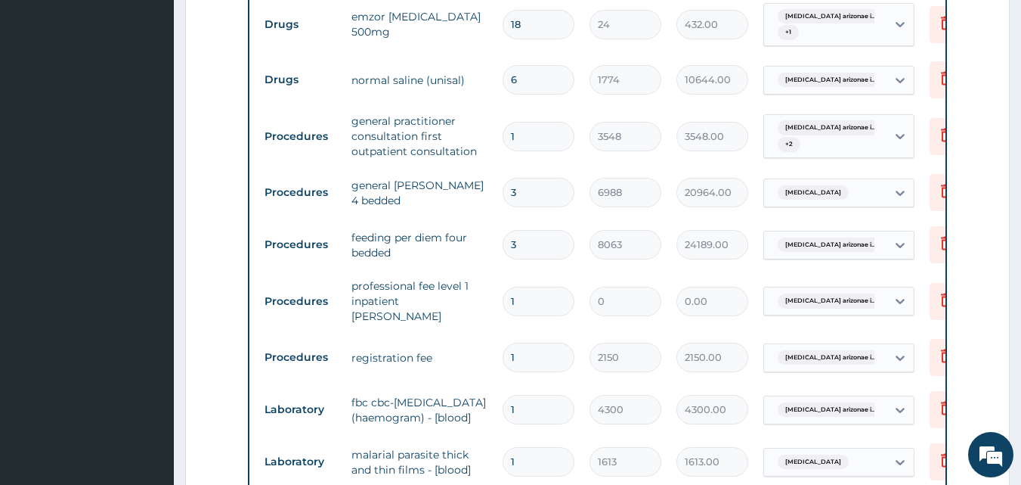
click at [521, 251] on input "3" at bounding box center [539, 244] width 72 height 29
type input "0.00"
type input "2"
type input "16126.00"
type input "2"
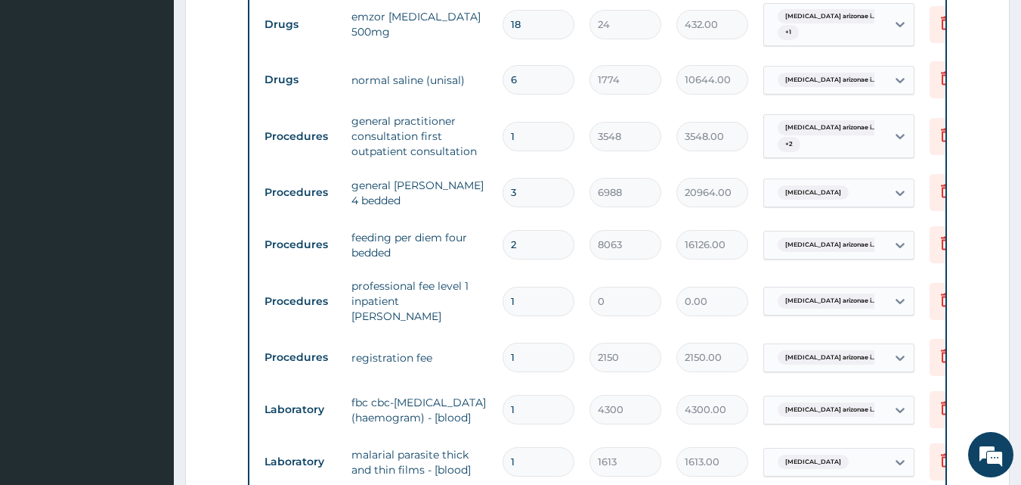
click at [541, 199] on input "3" at bounding box center [539, 192] width 72 height 29
type input "0.00"
type input "2"
type input "13976.00"
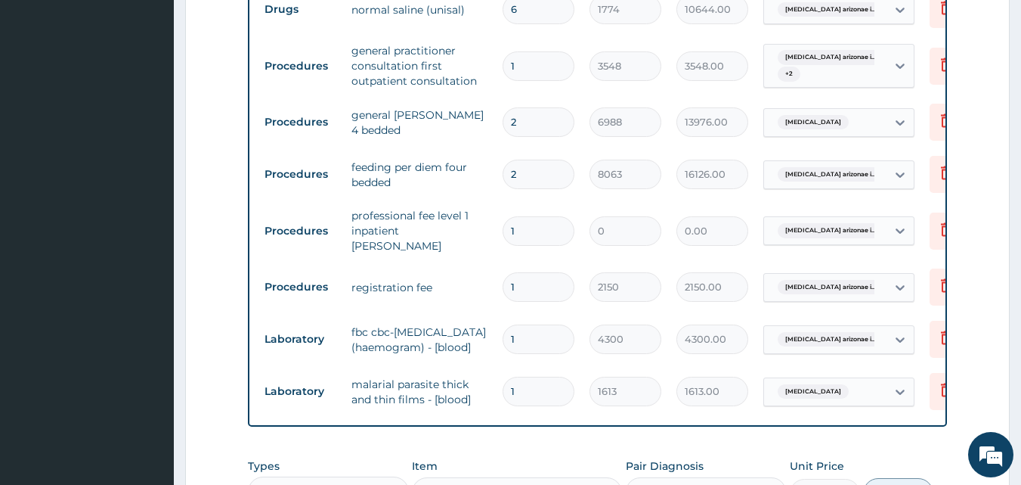
scroll to position [804, 0]
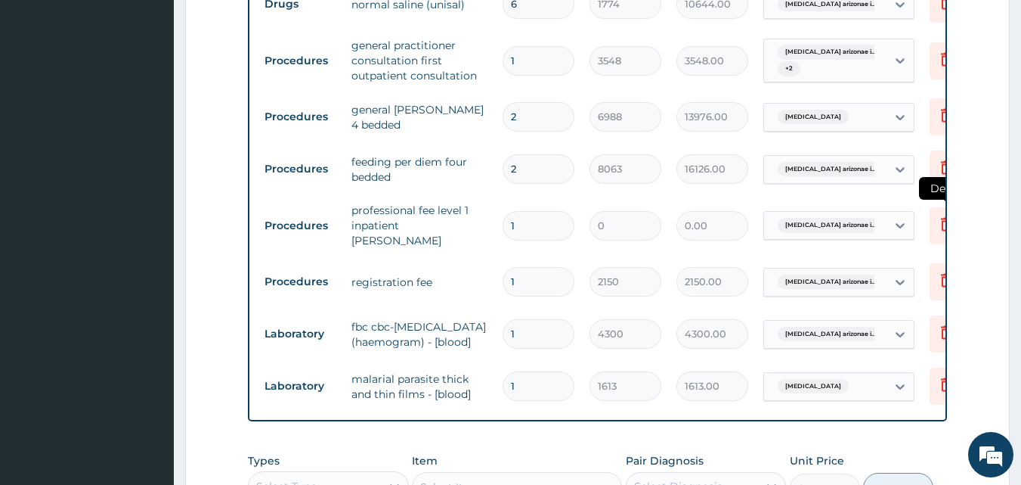
type input "2"
click at [939, 220] on icon at bounding box center [946, 224] width 18 height 18
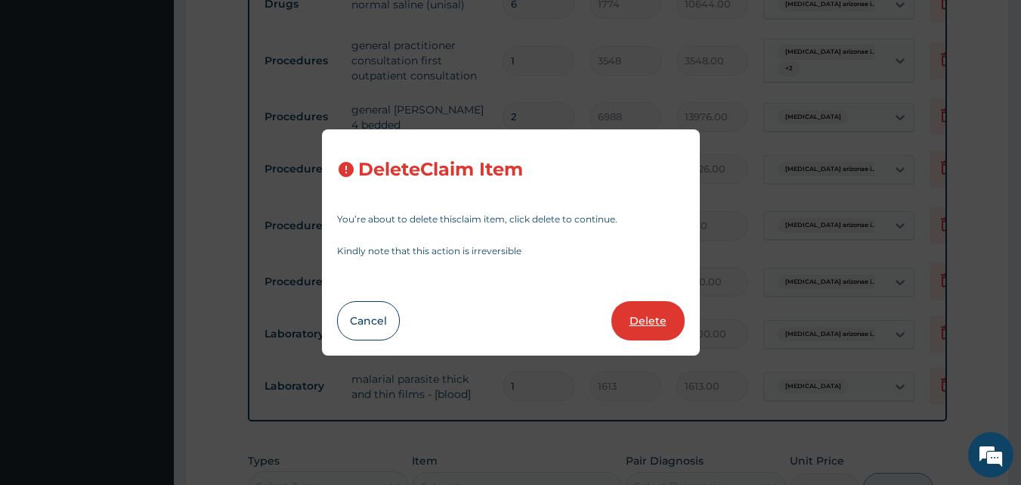
click at [653, 329] on button "Delete" at bounding box center [648, 320] width 73 height 39
type input "2150"
type input "2150.00"
type input "4300"
type input "4300.00"
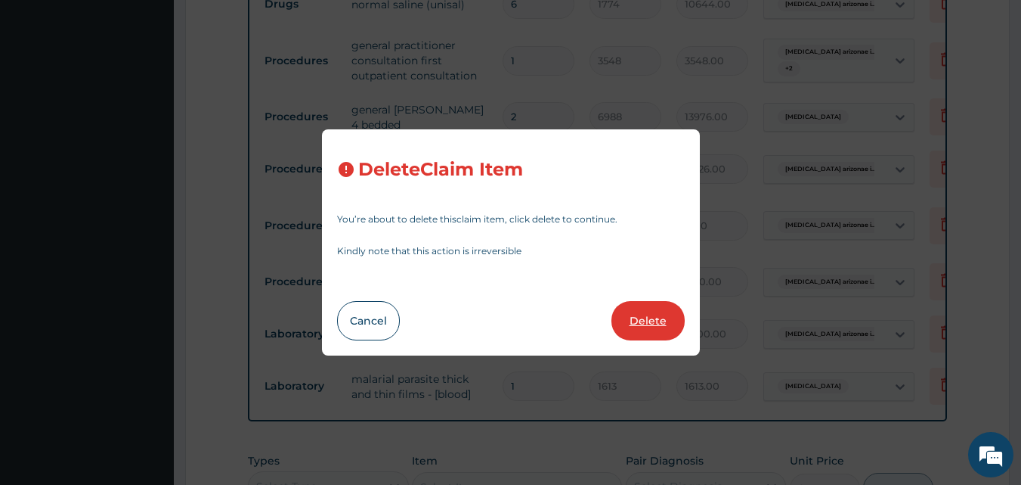
type input "1613"
type input "1613.00"
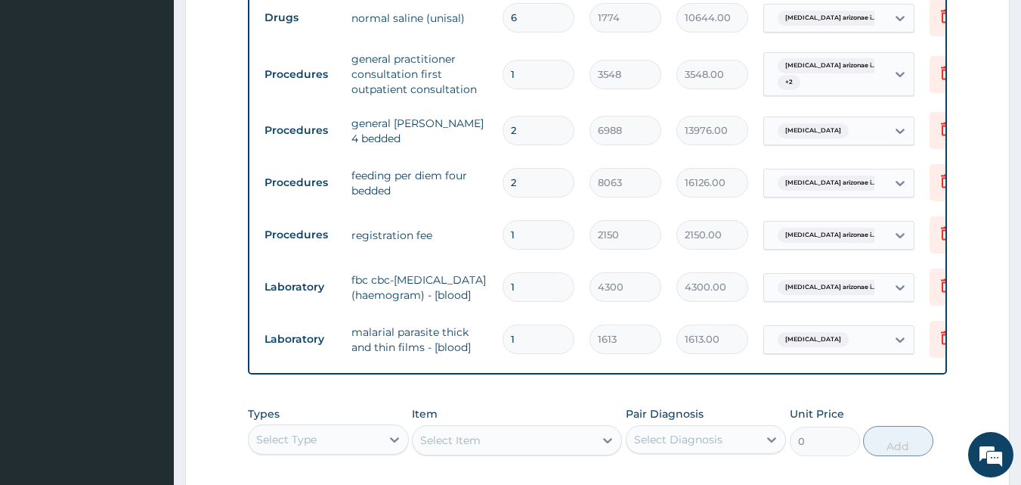
scroll to position [728, 0]
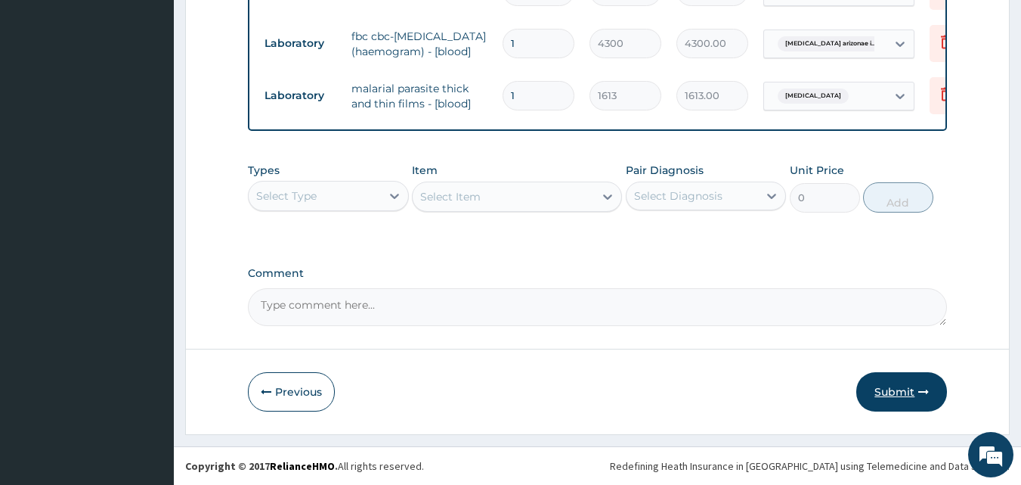
click at [910, 400] on button "Submit" at bounding box center [902, 391] width 91 height 39
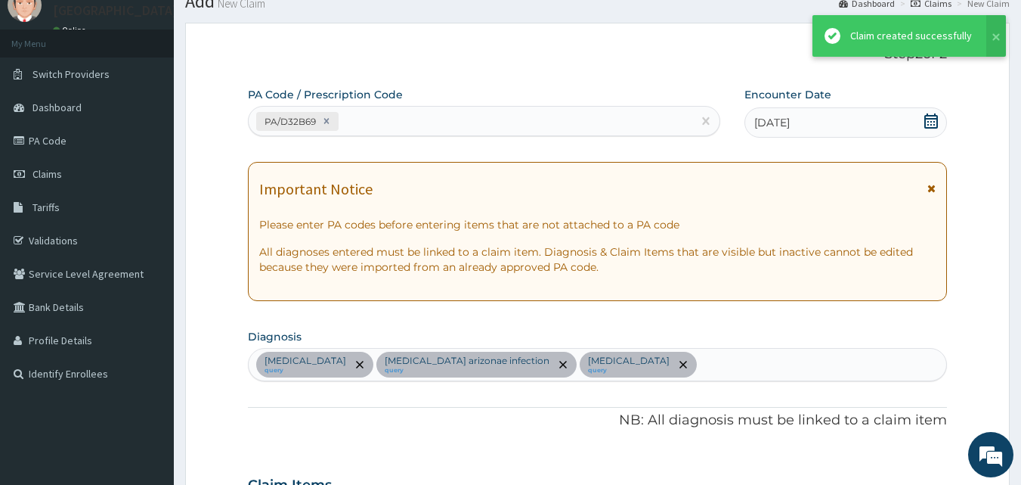
scroll to position [985, 0]
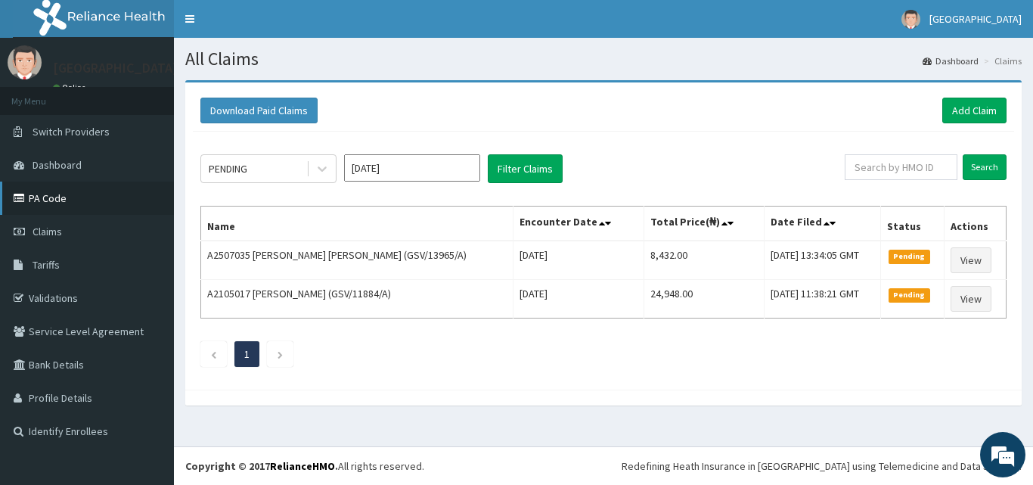
click at [76, 192] on link "PA Code" at bounding box center [87, 197] width 174 height 33
